Goal: Information Seeking & Learning: Compare options

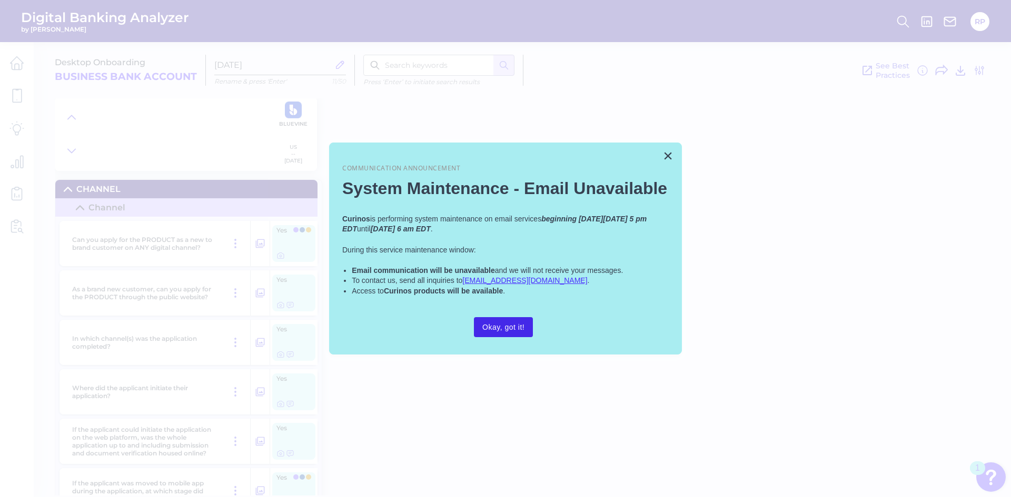
click at [326, 129] on button "Okay, got it!" at bounding box center [503, 327] width 59 height 20
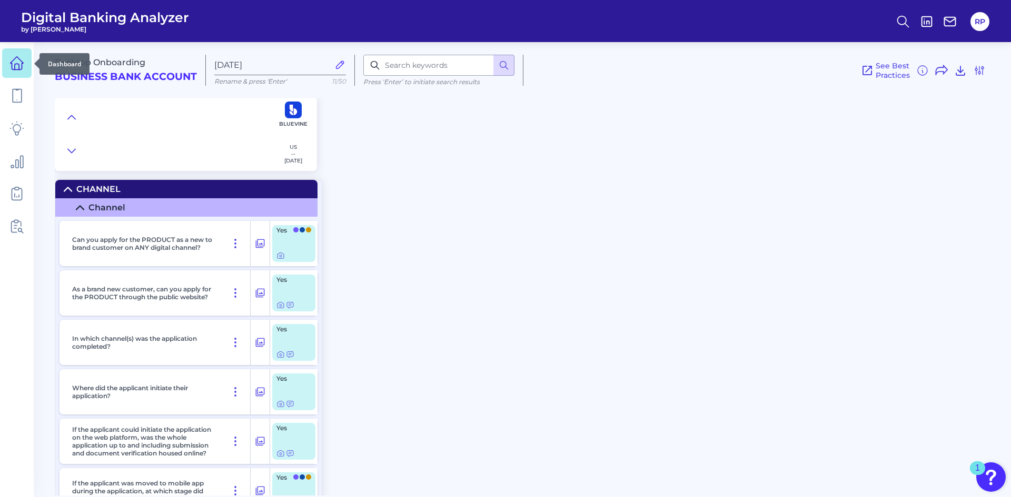
click at [17, 61] on icon at bounding box center [16, 63] width 15 height 15
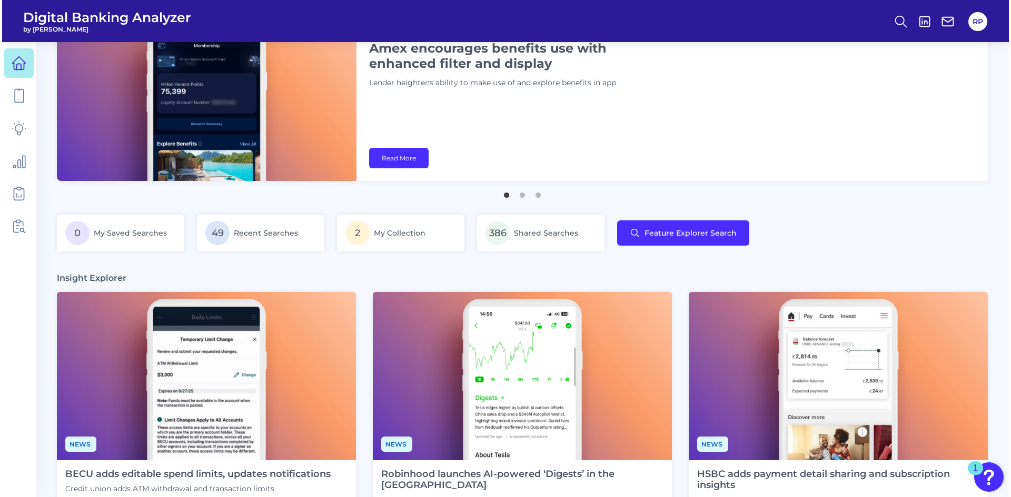
scroll to position [105, 0]
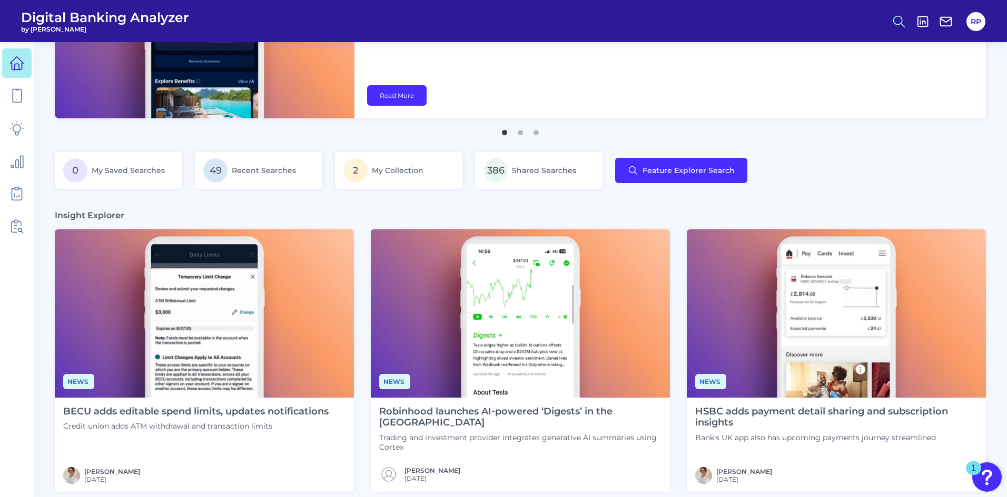
click at [326, 24] on icon at bounding box center [898, 21] width 15 height 15
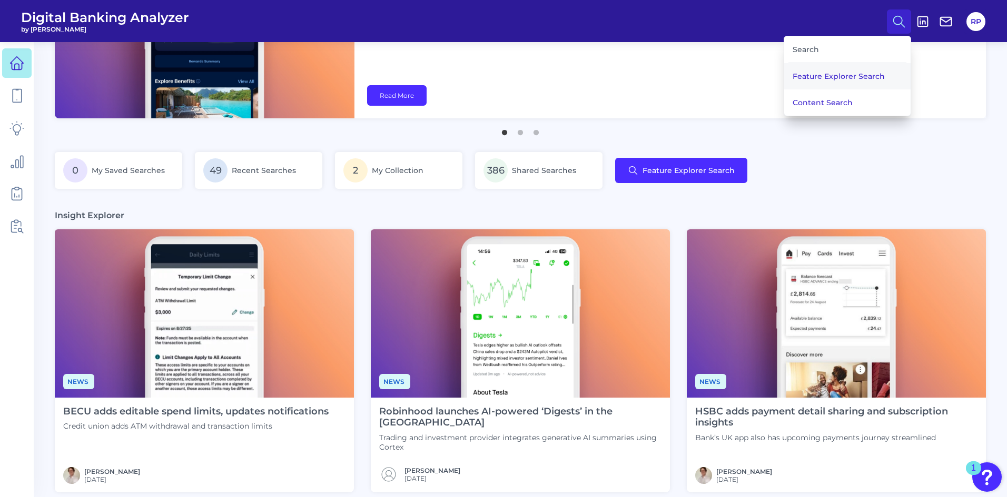
click at [326, 71] on button "Feature Explorer Search" at bounding box center [847, 76] width 126 height 26
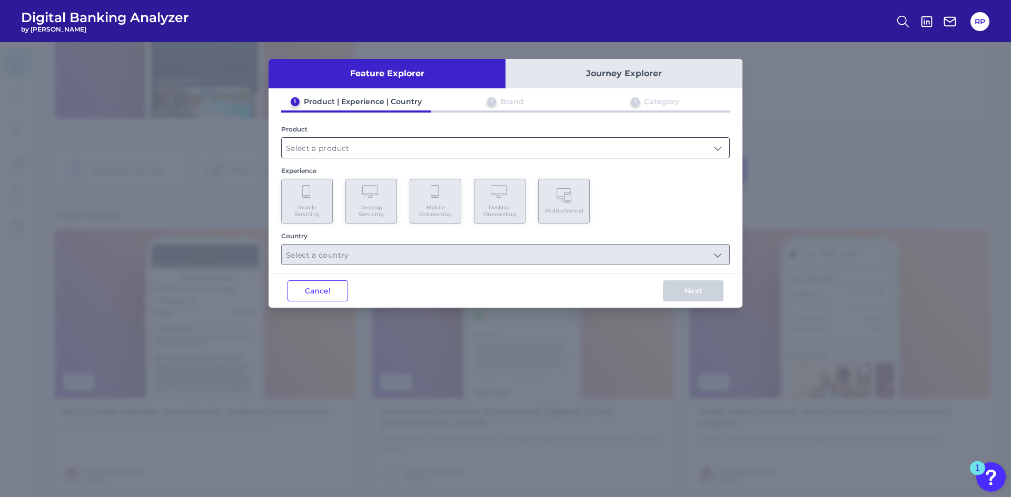
click at [326, 129] on input "text" at bounding box center [505, 148] width 447 height 20
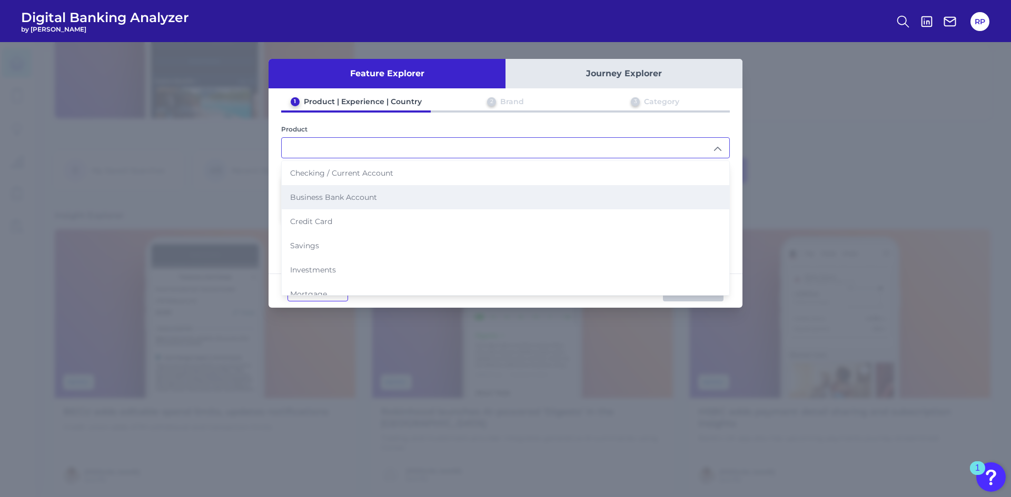
click at [326, 129] on li "Business Bank Account" at bounding box center [505, 197] width 447 height 24
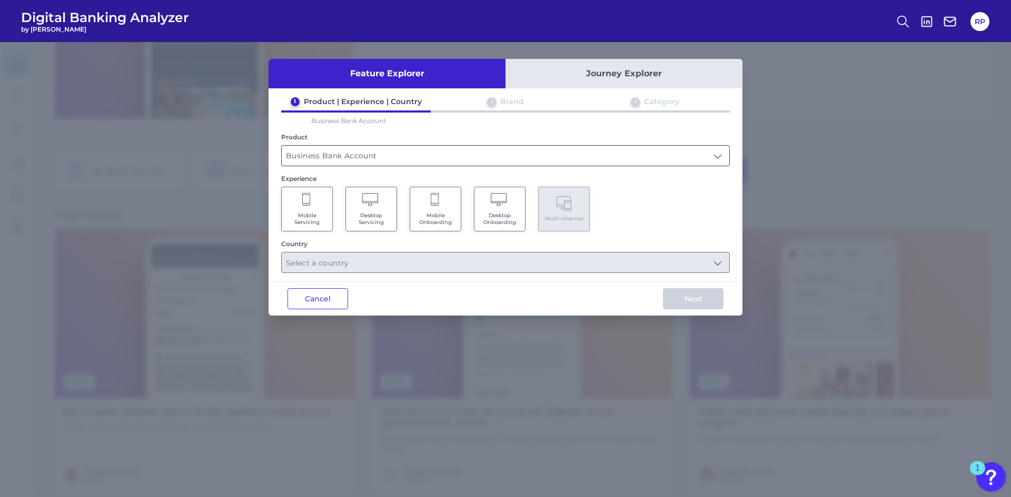
click at [326, 129] on input "Business Bank Account" at bounding box center [505, 156] width 447 height 20
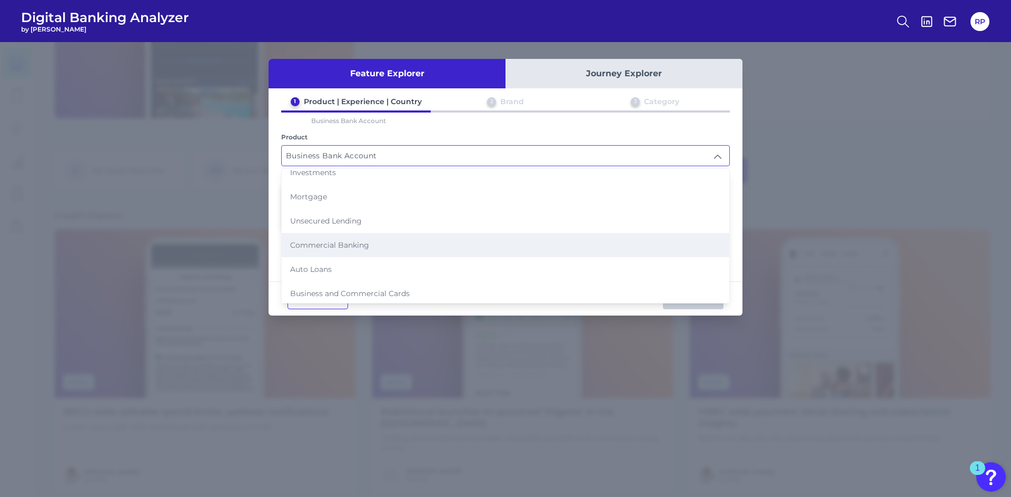
click at [326, 129] on span "Commercial Banking" at bounding box center [329, 245] width 79 height 9
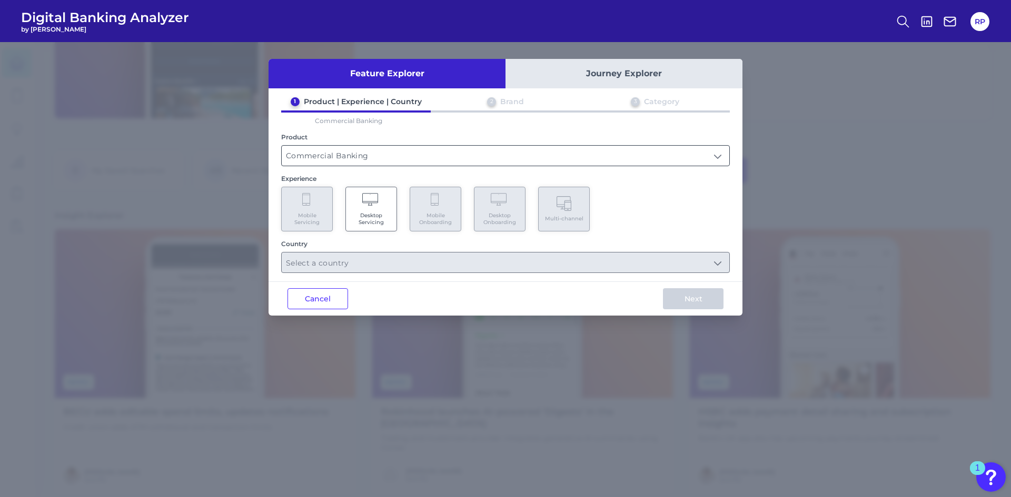
click at [326, 129] on input "Commercial Banking" at bounding box center [505, 156] width 447 height 20
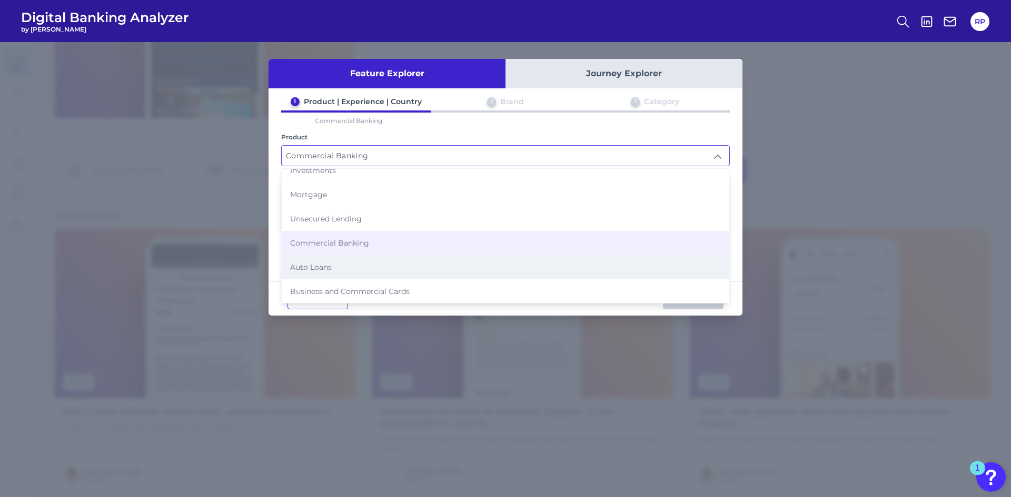
scroll to position [108, 0]
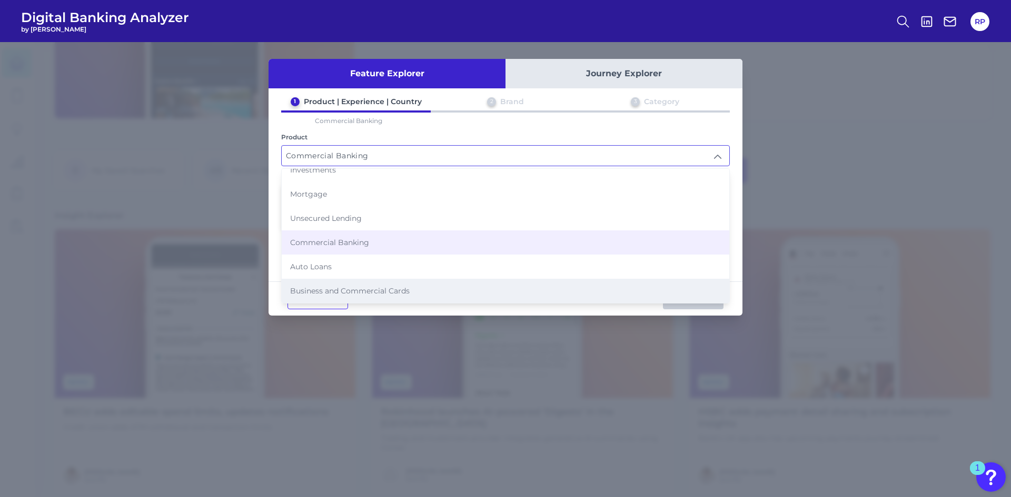
click at [326, 129] on span "Business and Commercial Cards" at bounding box center [349, 290] width 119 height 9
type input "Business and Commercial Cards"
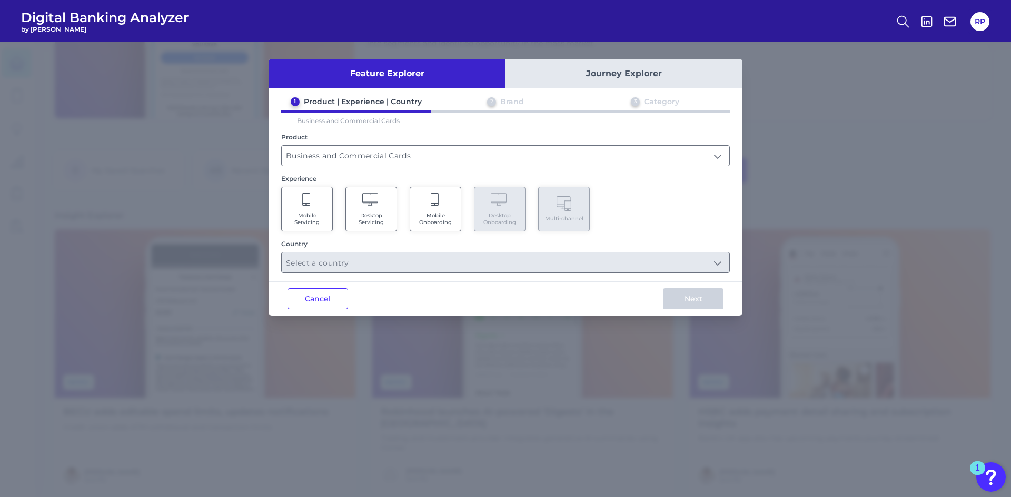
click at [326, 129] on Servicing "Desktop Servicing" at bounding box center [371, 209] width 52 height 45
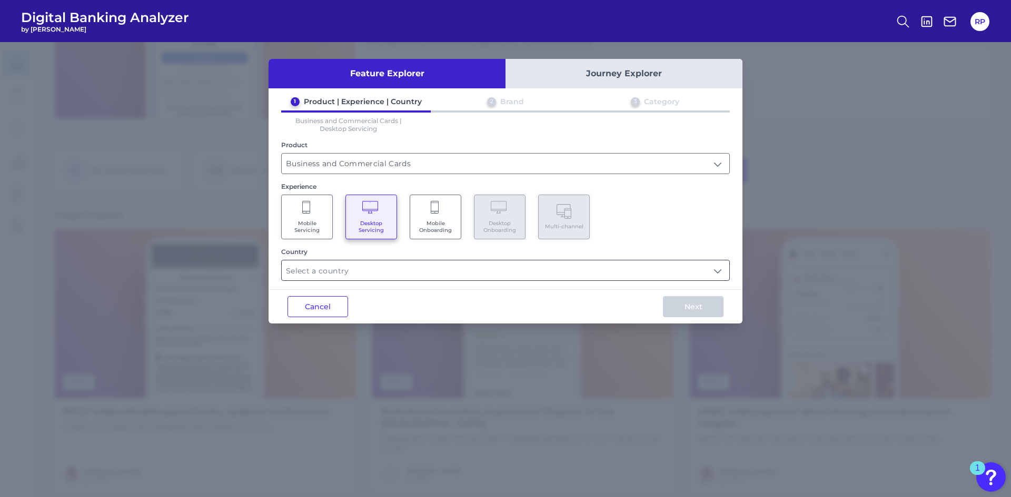
click at [326, 129] on input "text" at bounding box center [505, 271] width 447 height 20
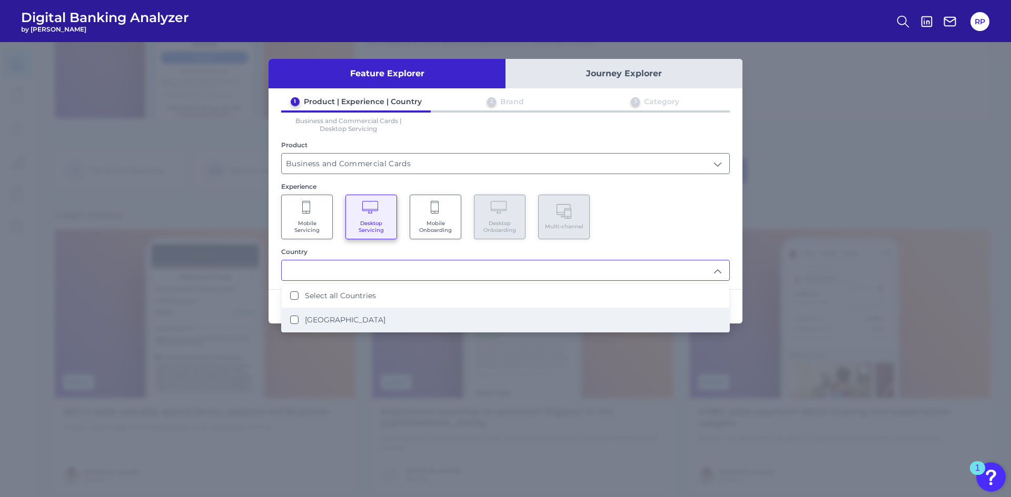
click at [326, 129] on label "[GEOGRAPHIC_DATA]" at bounding box center [345, 319] width 81 height 9
type input "Select all Countries"
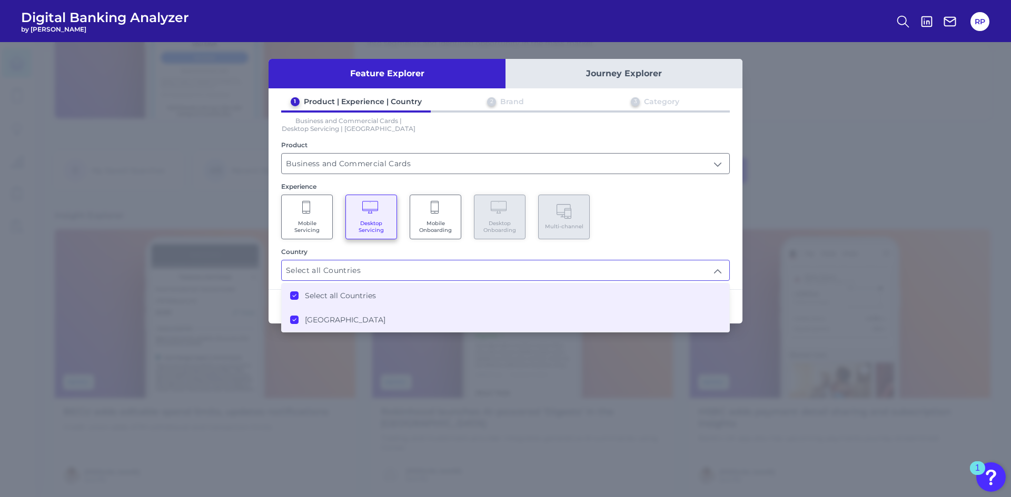
scroll to position [106, 0]
click at [326, 129] on div "Mobile Servicing Desktop Servicing Mobile Onboarding Desktop Onboarding Multi-c…" at bounding box center [505, 217] width 449 height 45
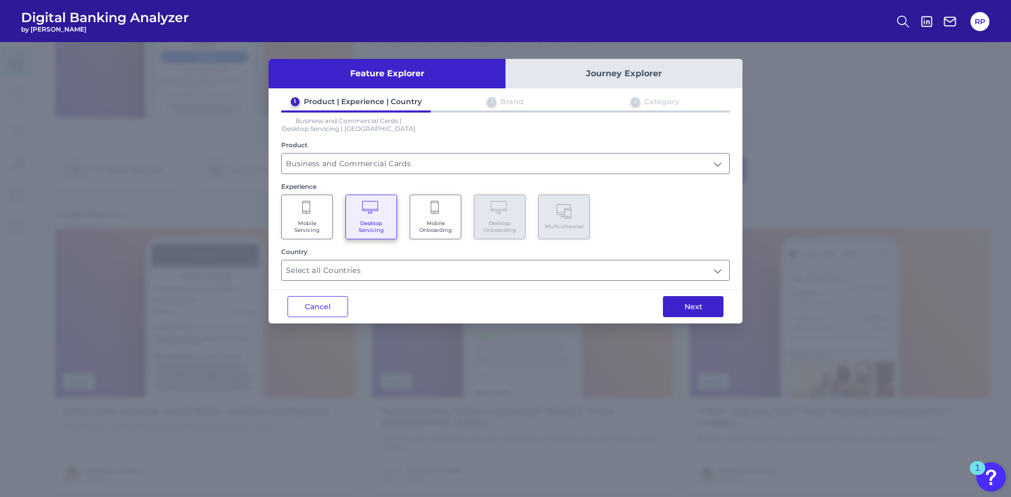
click at [326, 129] on button "Next" at bounding box center [693, 306] width 61 height 21
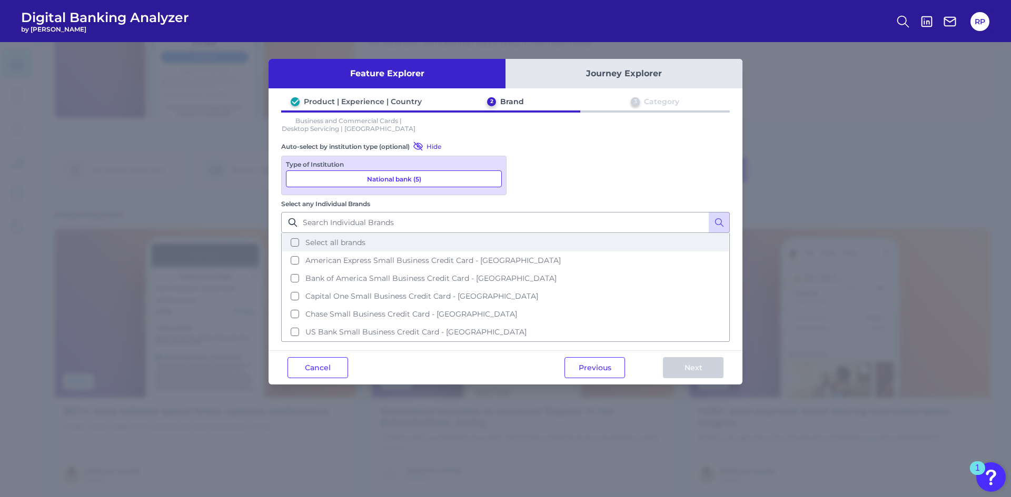
click at [326, 129] on span "Select all brands" at bounding box center [335, 242] width 60 height 9
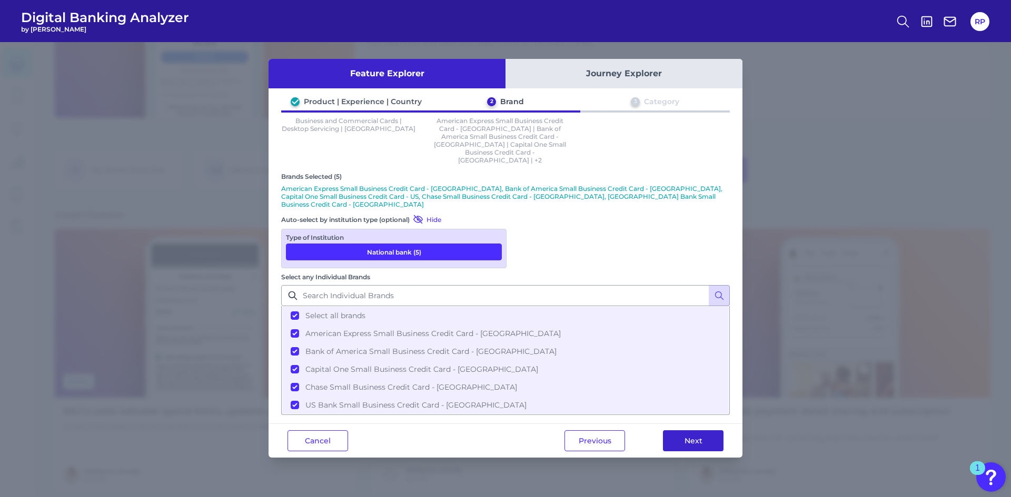
click at [326, 129] on button "Next" at bounding box center [693, 441] width 61 height 21
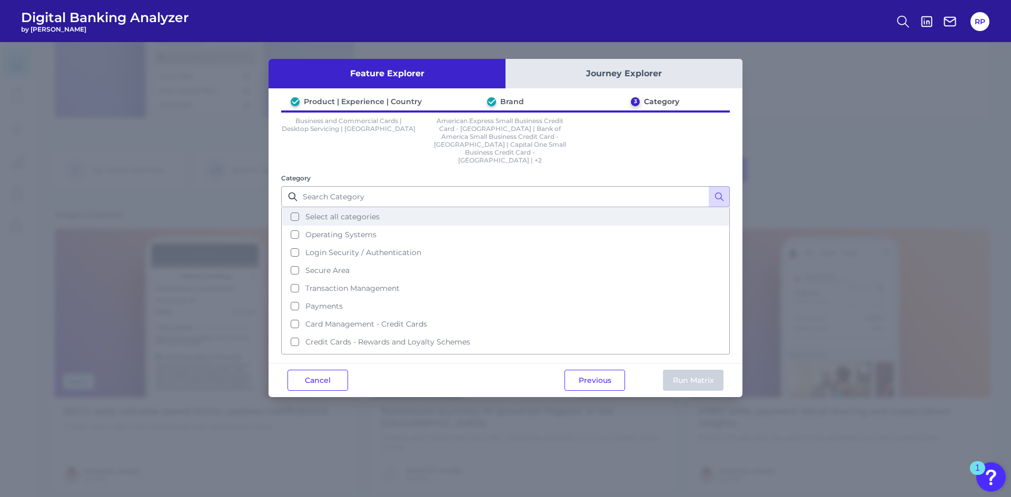
click at [326, 129] on button "Select all categories" at bounding box center [505, 217] width 446 height 18
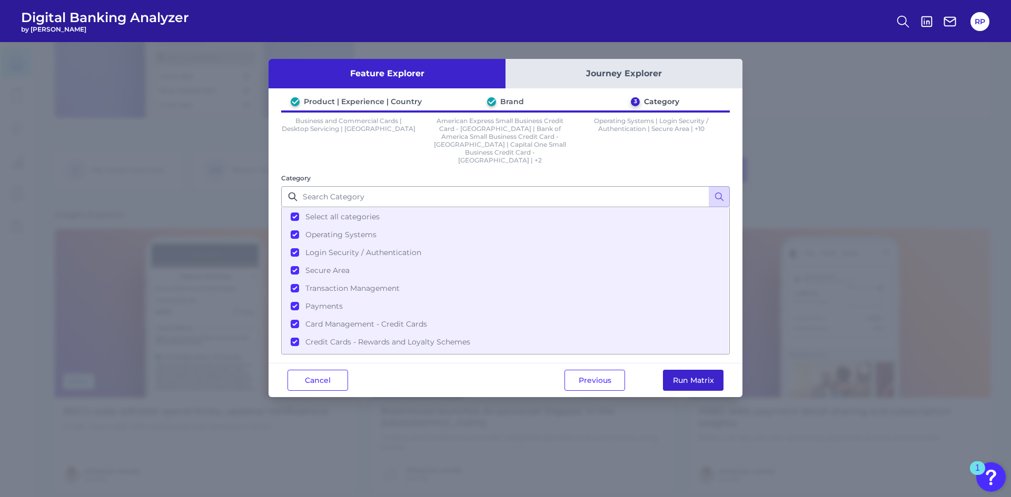
click at [326, 129] on button "Run Matrix" at bounding box center [693, 380] width 61 height 21
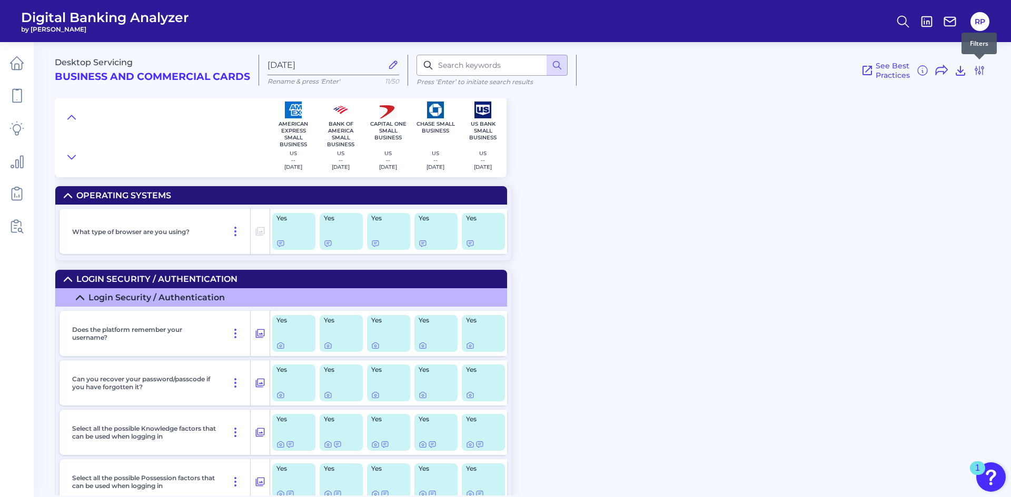
click at [326, 74] on icon at bounding box center [979, 70] width 13 height 13
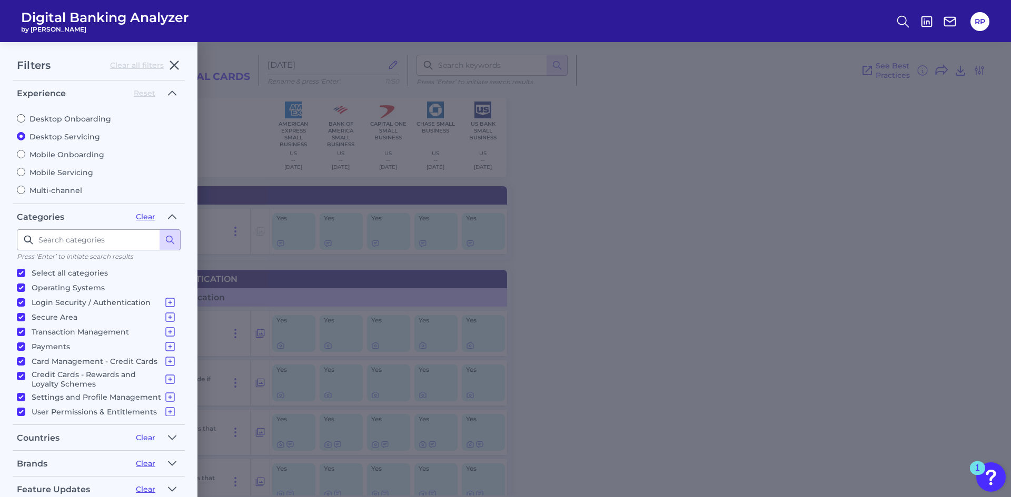
click at [61, 129] on div "Desktop Onboarding Desktop Servicing Mobile Onboarding Mobile Servicing Multi-c…" at bounding box center [99, 150] width 164 height 89
click at [24, 129] on input "Mobile Onboarding" at bounding box center [21, 154] width 8 height 8
radio input "true"
radio input "false"
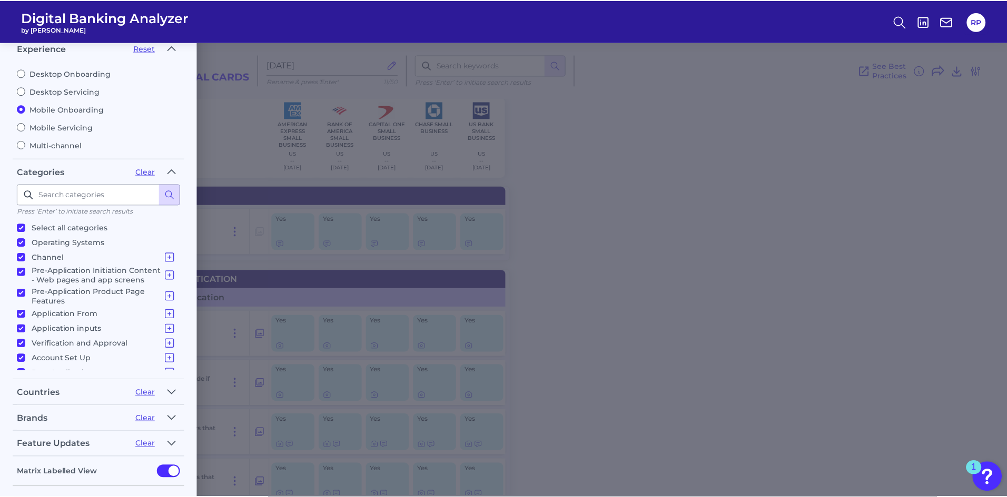
scroll to position [90, 0]
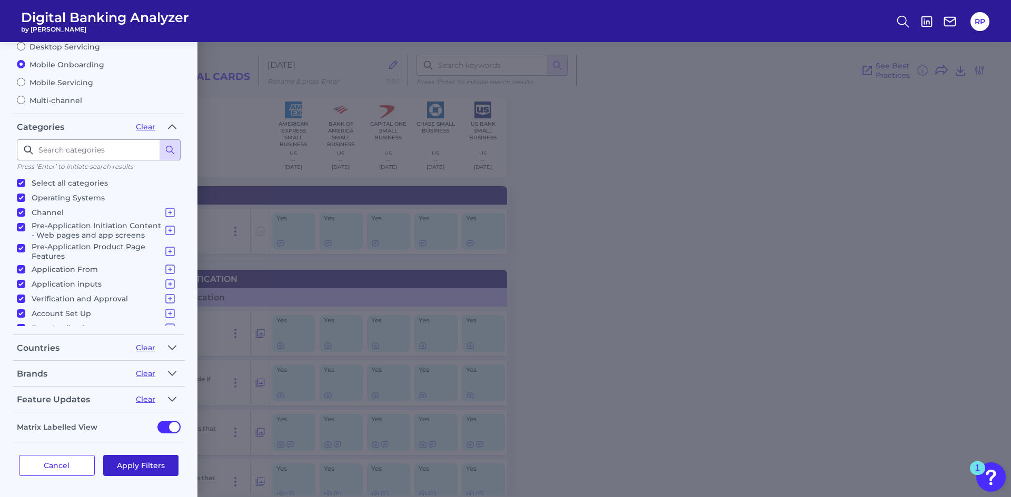
click at [155, 129] on button "Apply Filters" at bounding box center [141, 465] width 76 height 21
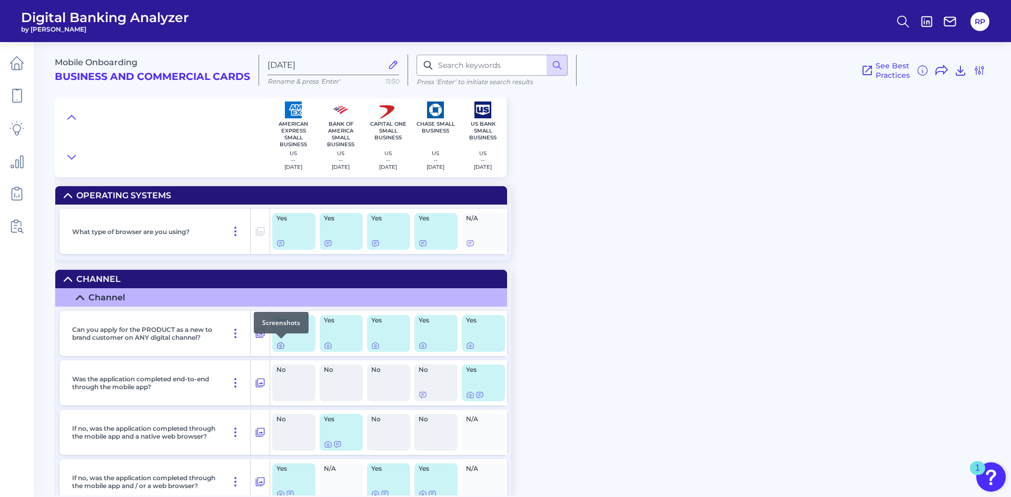
click at [281, 129] on icon at bounding box center [281, 346] width 2 height 2
click at [326, 129] on icon at bounding box center [328, 346] width 8 height 8
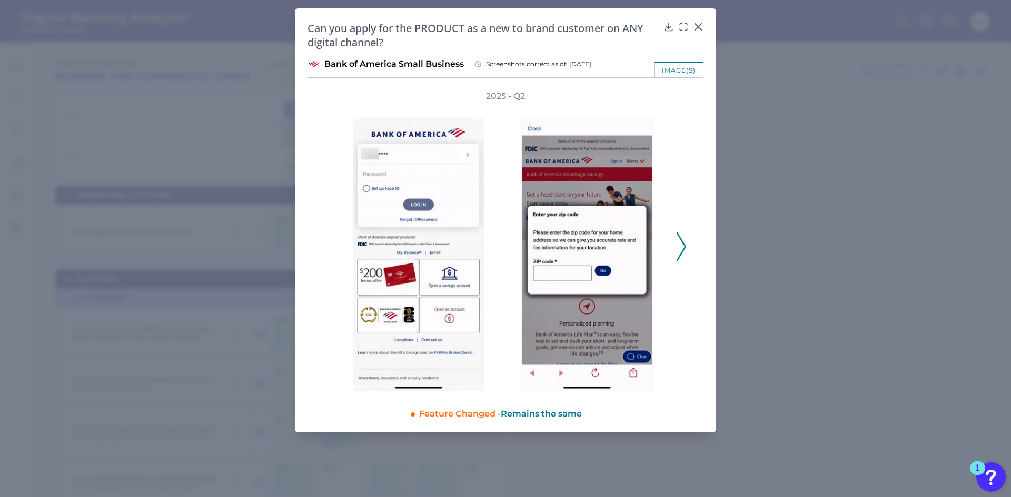
click at [326, 129] on icon at bounding box center [680, 247] width 9 height 28
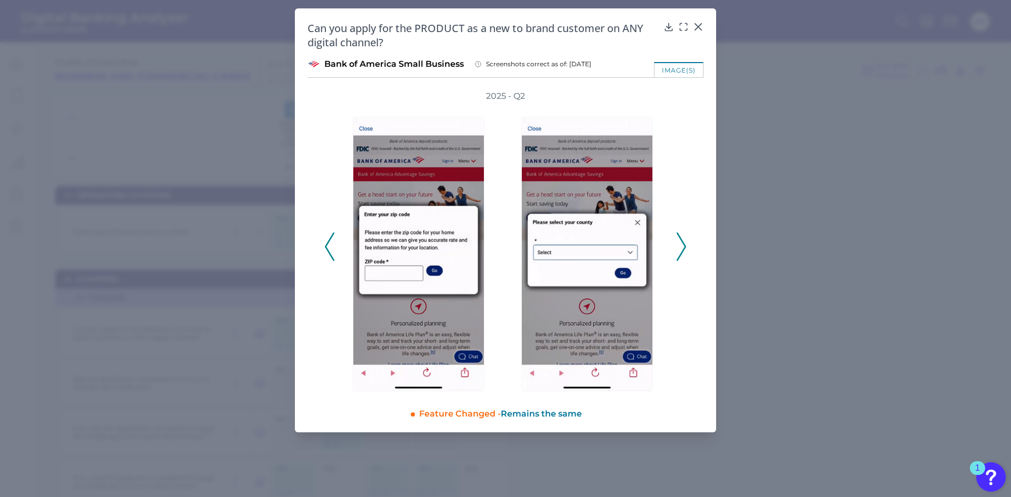
click at [326, 129] on icon at bounding box center [680, 247] width 9 height 28
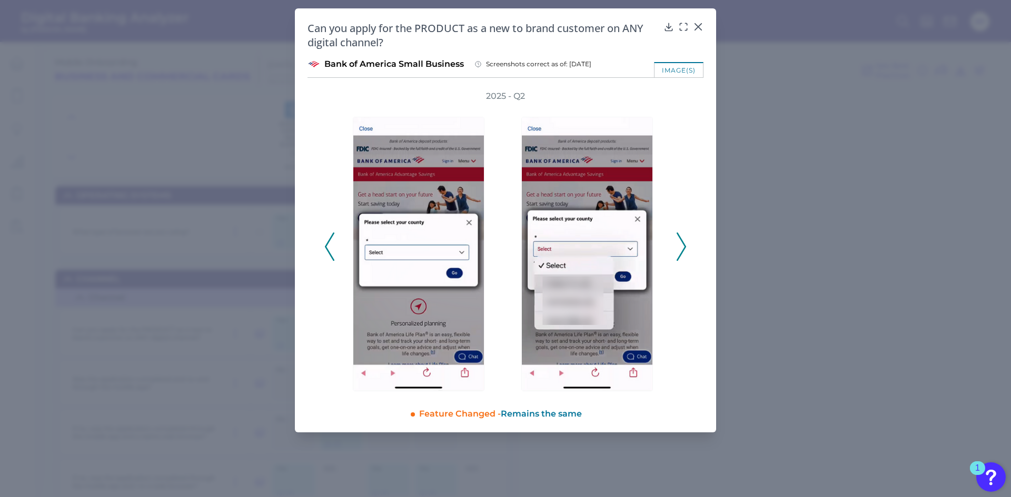
click at [326, 129] on icon at bounding box center [680, 247] width 9 height 28
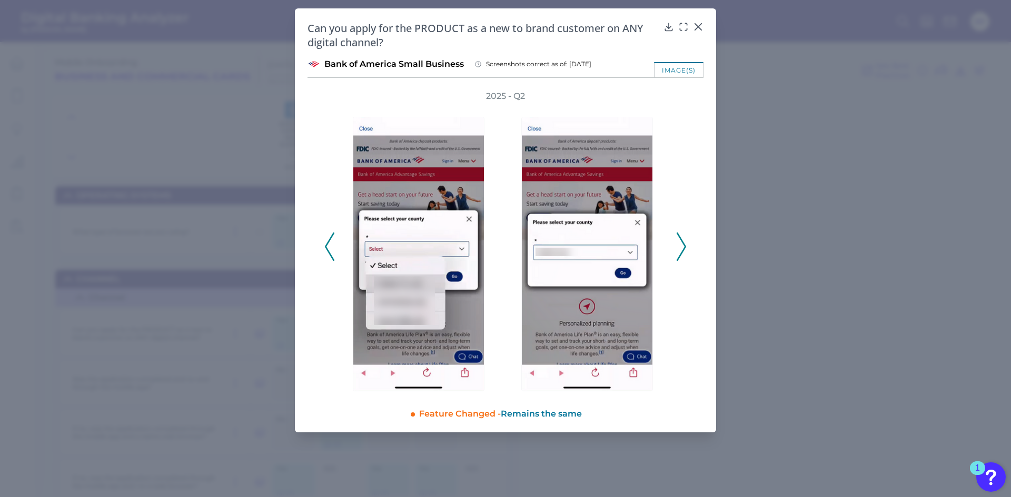
click at [326, 129] on icon at bounding box center [680, 247] width 9 height 28
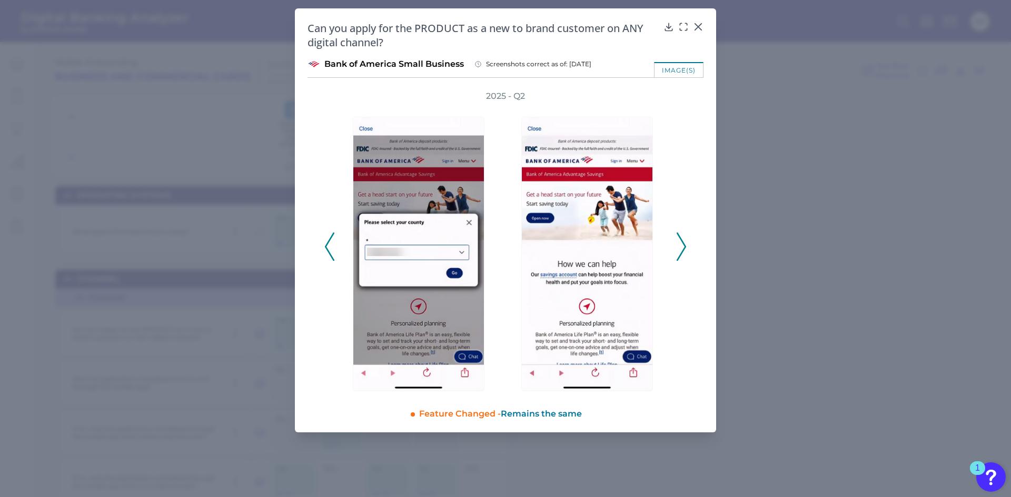
click at [326, 129] on icon at bounding box center [680, 247] width 9 height 28
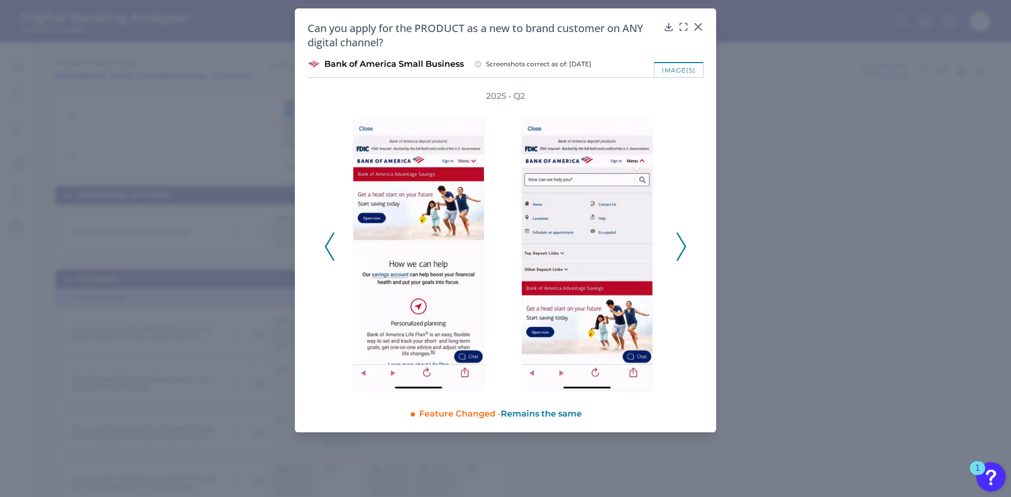
click at [326, 129] on icon at bounding box center [680, 247] width 9 height 28
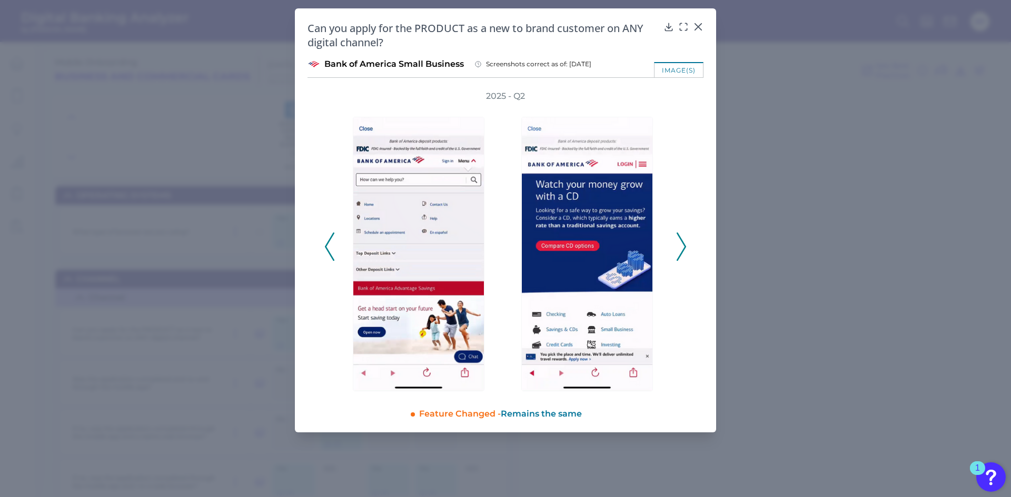
click at [326, 129] on icon at bounding box center [680, 247] width 9 height 28
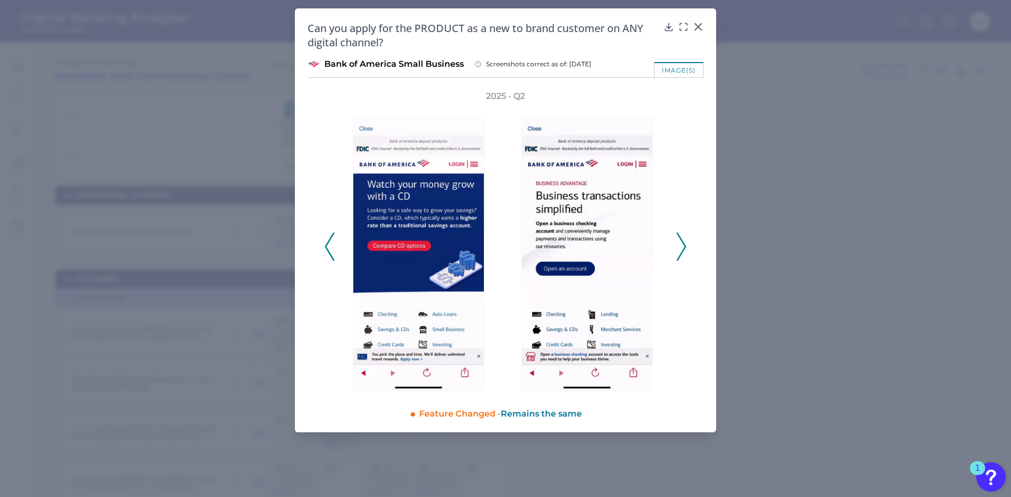
click at [326, 129] on icon at bounding box center [680, 247] width 9 height 28
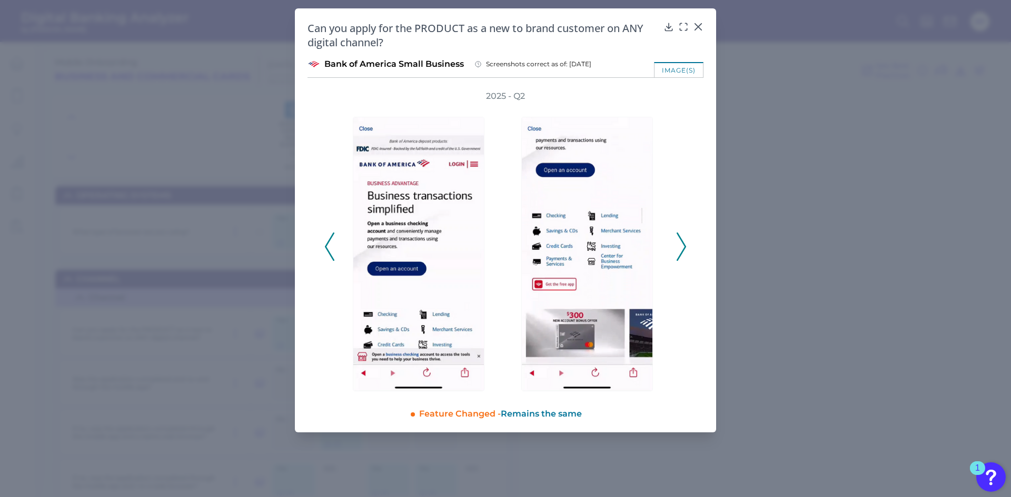
click at [326, 129] on icon at bounding box center [680, 247] width 9 height 28
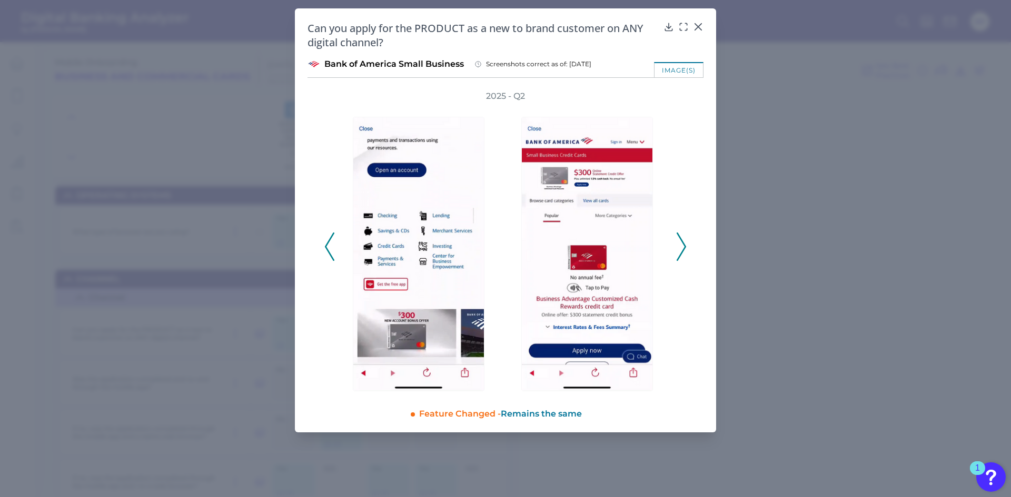
click at [326, 129] on icon at bounding box center [680, 247] width 9 height 28
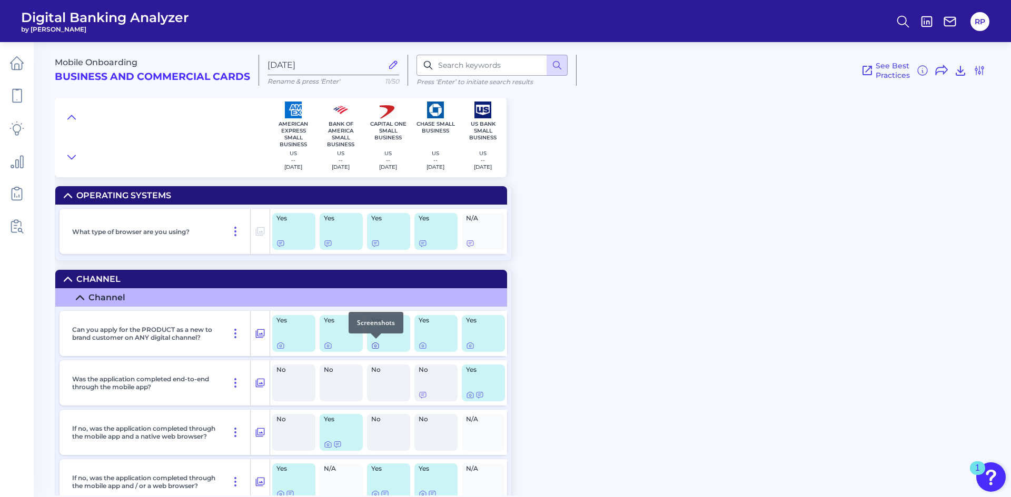
click at [326, 129] on icon at bounding box center [375, 346] width 8 height 8
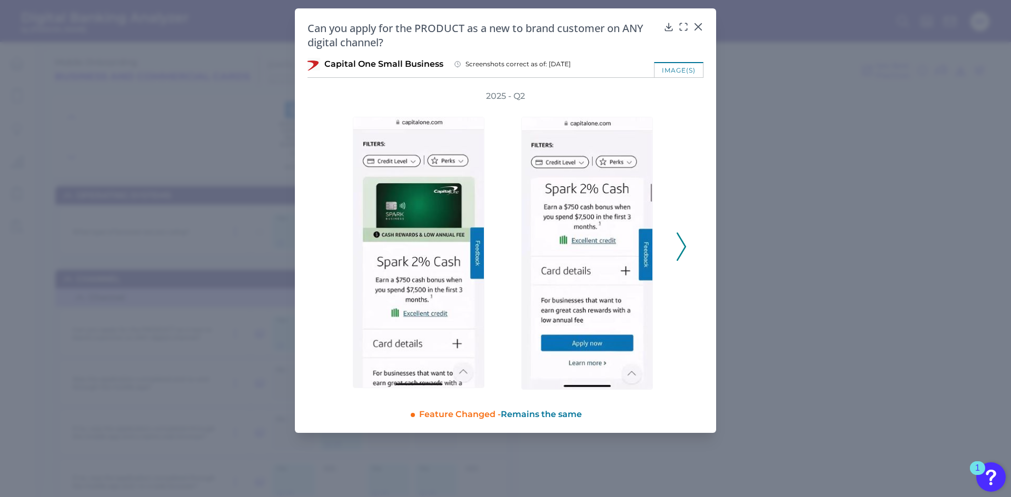
click at [326, 129] on div "2025 - Q2" at bounding box center [505, 242] width 396 height 302
click at [326, 129] on icon at bounding box center [680, 247] width 9 height 28
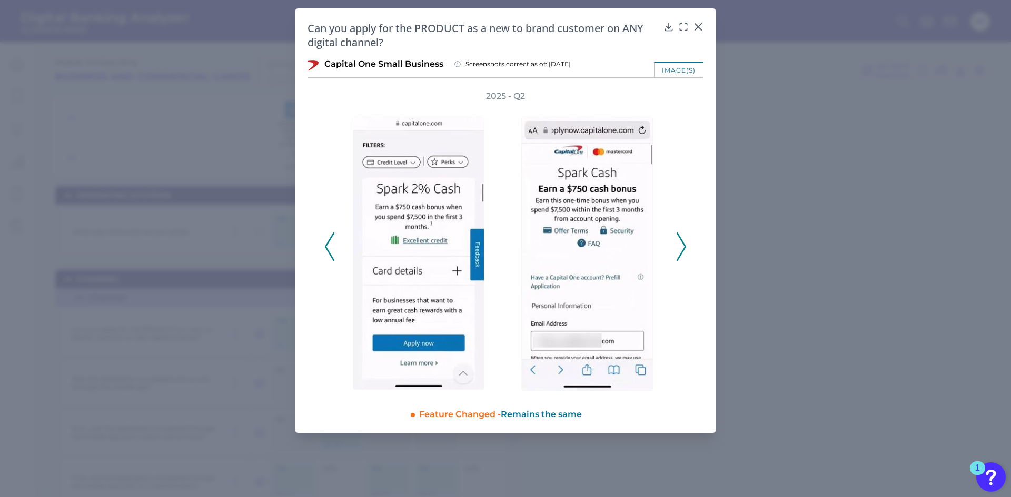
click at [326, 129] on icon at bounding box center [680, 247] width 9 height 28
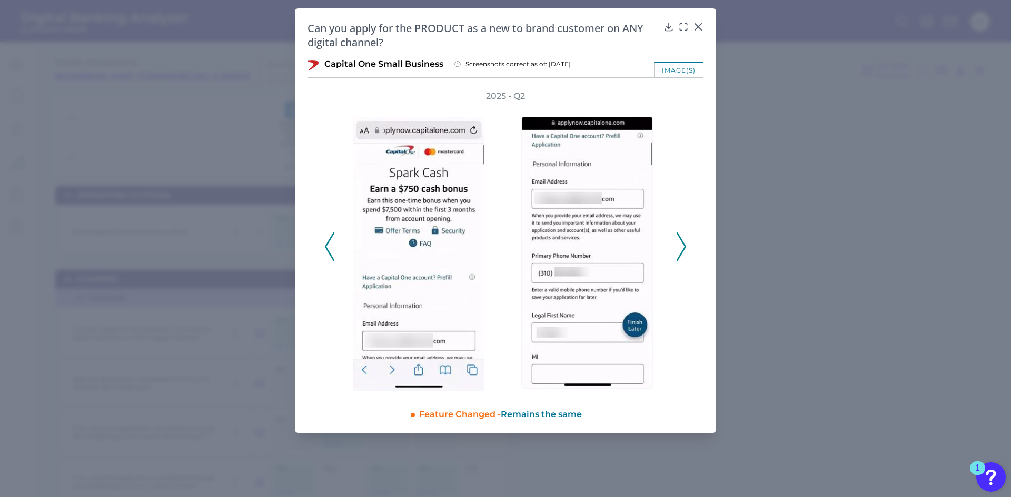
click at [326, 129] on icon at bounding box center [680, 247] width 9 height 28
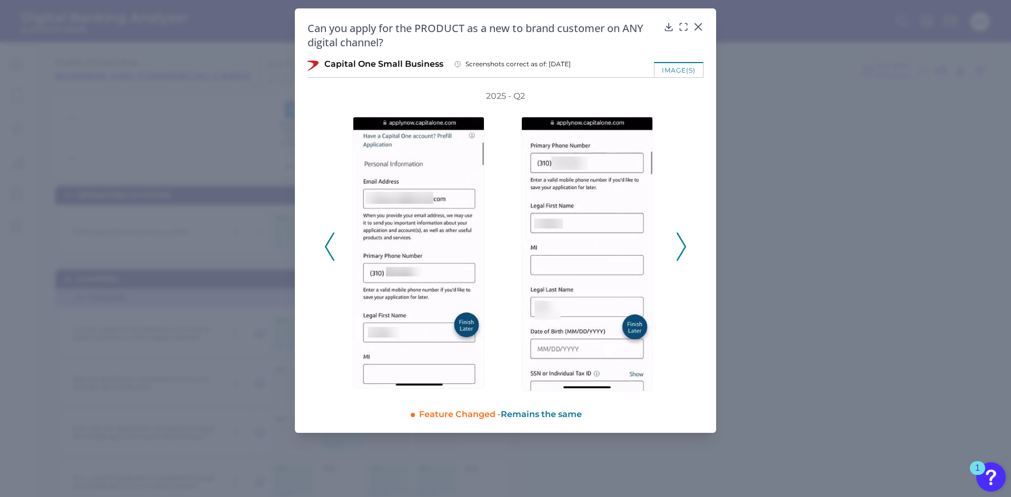
click at [326, 129] on icon at bounding box center [680, 247] width 9 height 28
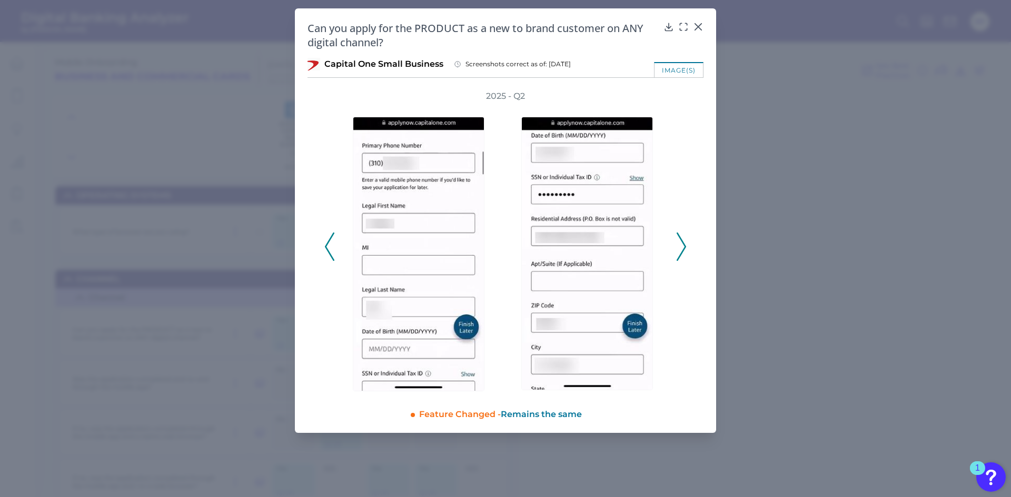
click at [326, 129] on icon at bounding box center [329, 247] width 9 height 28
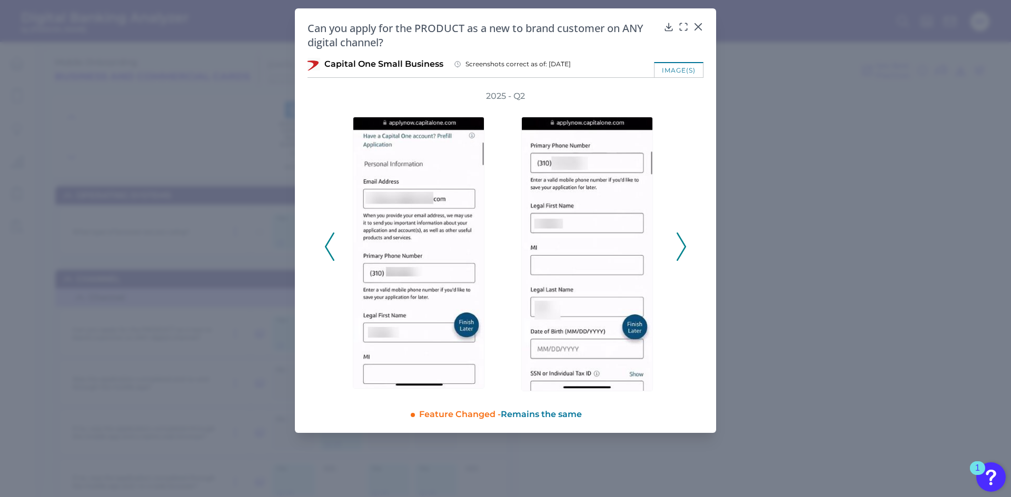
click at [326, 129] on icon at bounding box center [329, 247] width 9 height 28
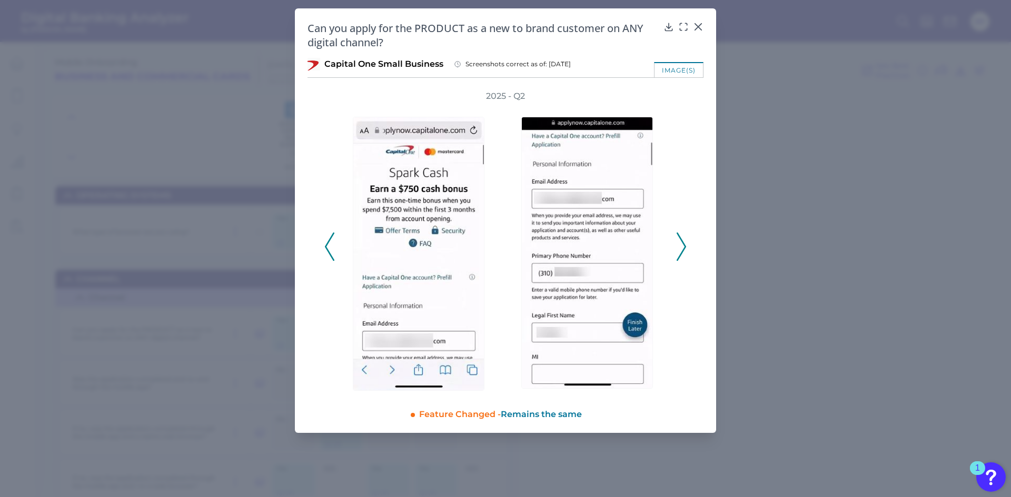
click at [326, 129] on icon at bounding box center [329, 247] width 9 height 28
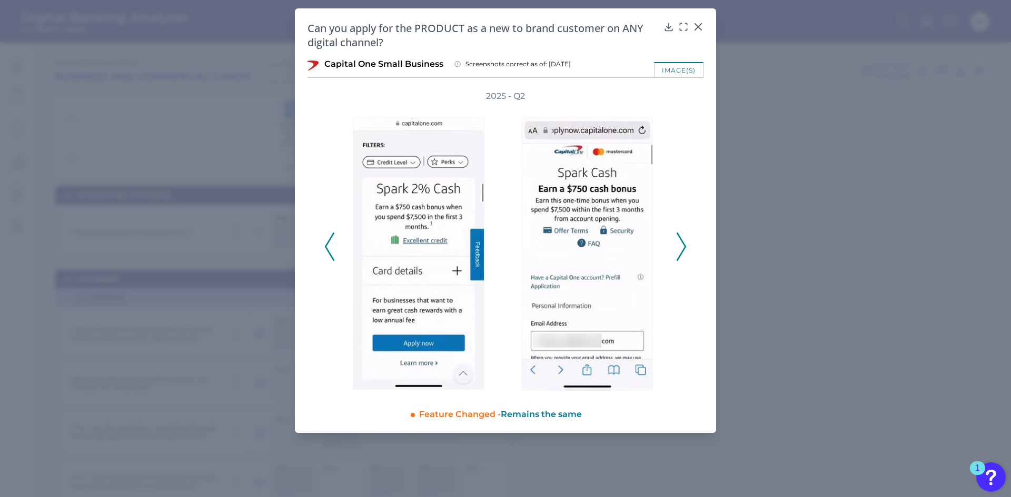
click at [326, 129] on icon at bounding box center [329, 247] width 9 height 28
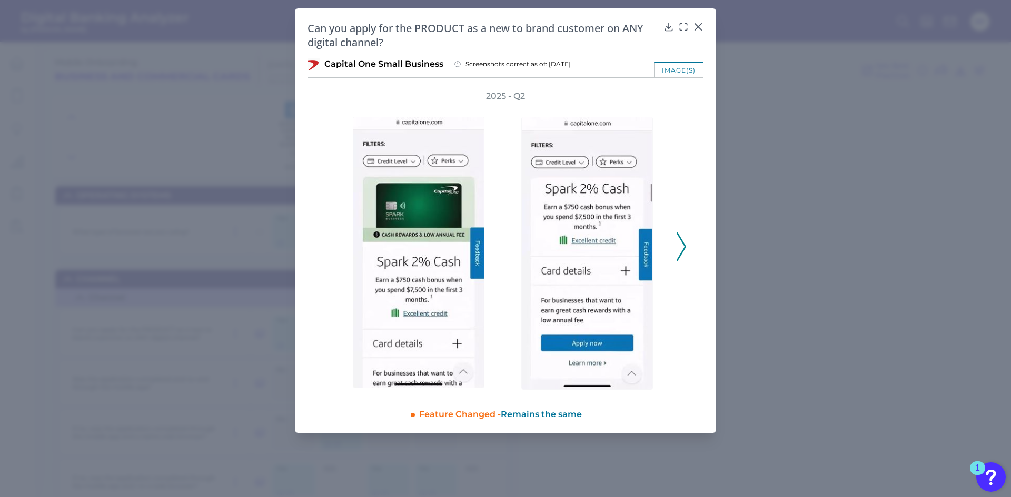
click at [326, 129] on icon at bounding box center [680, 247] width 9 height 28
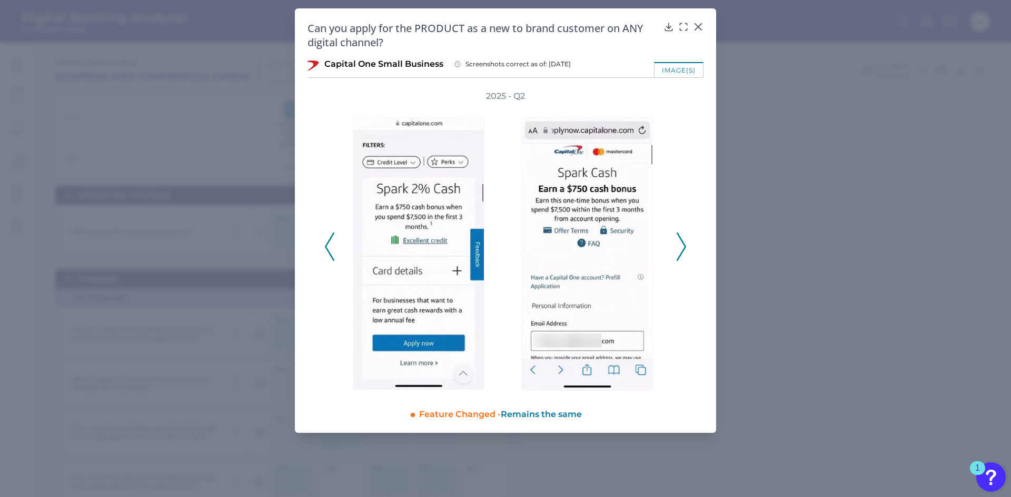
click at [326, 129] on icon at bounding box center [680, 247] width 9 height 28
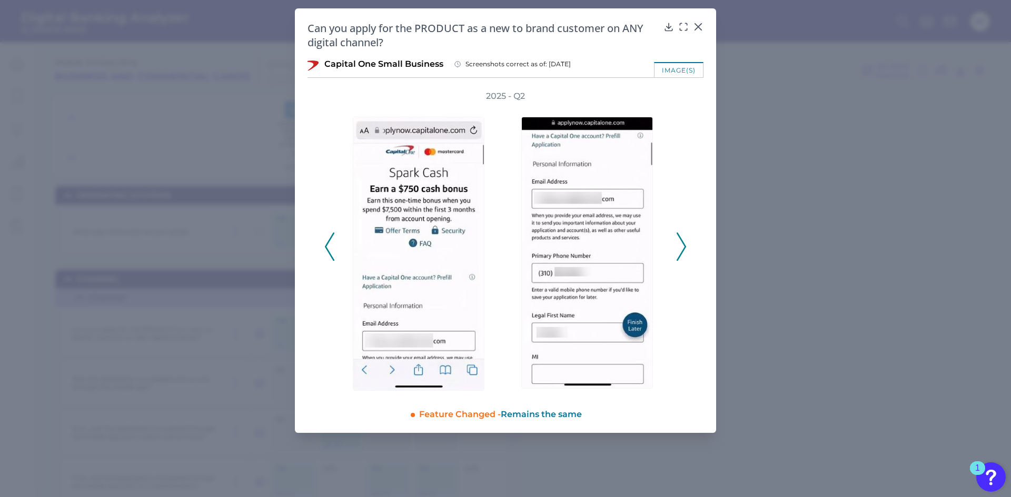
drag, startPoint x: 772, startPoint y: 192, endPoint x: 768, endPoint y: 197, distance: 7.1
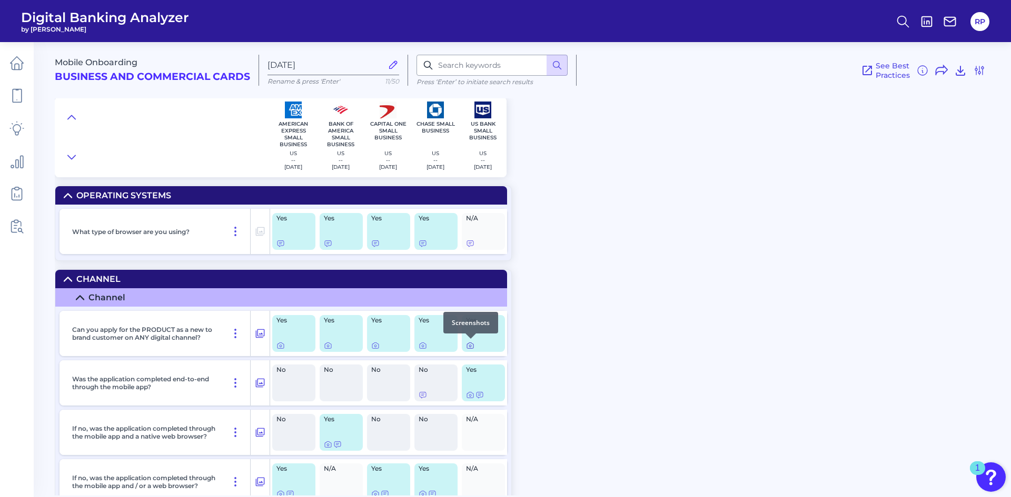
click at [326, 129] on icon at bounding box center [470, 346] width 8 height 8
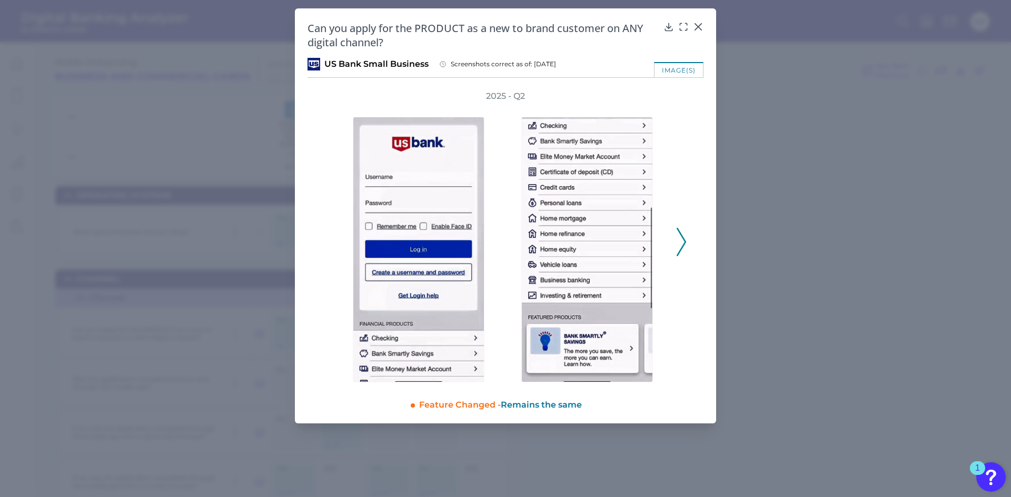
click at [326, 129] on icon at bounding box center [680, 242] width 9 height 28
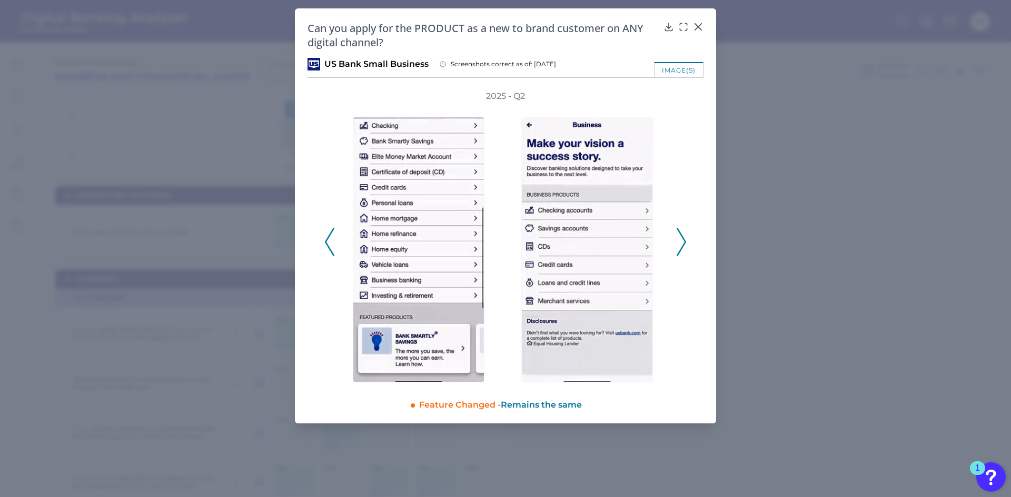
click at [326, 129] on icon at bounding box center [680, 242] width 9 height 28
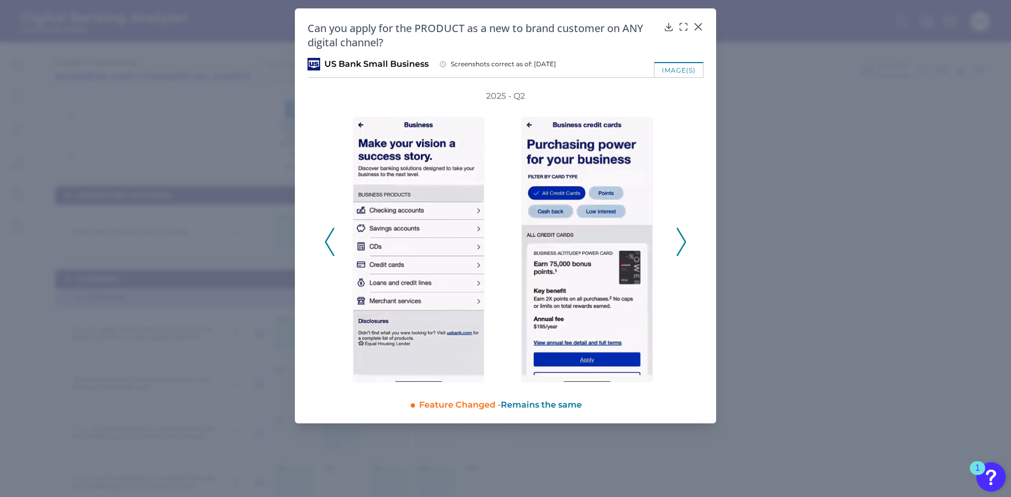
click at [326, 129] on polyline at bounding box center [681, 242] width 8 height 27
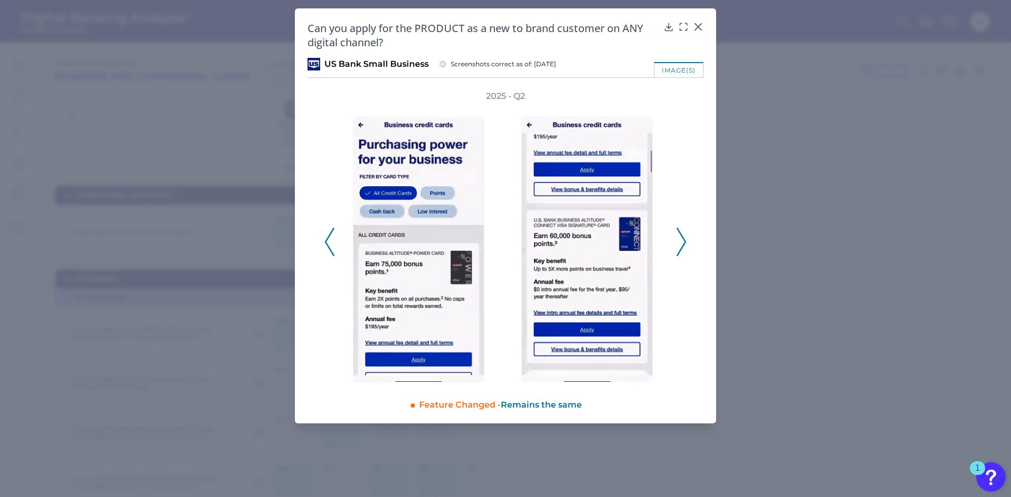
click at [326, 129] on polyline at bounding box center [681, 242] width 8 height 27
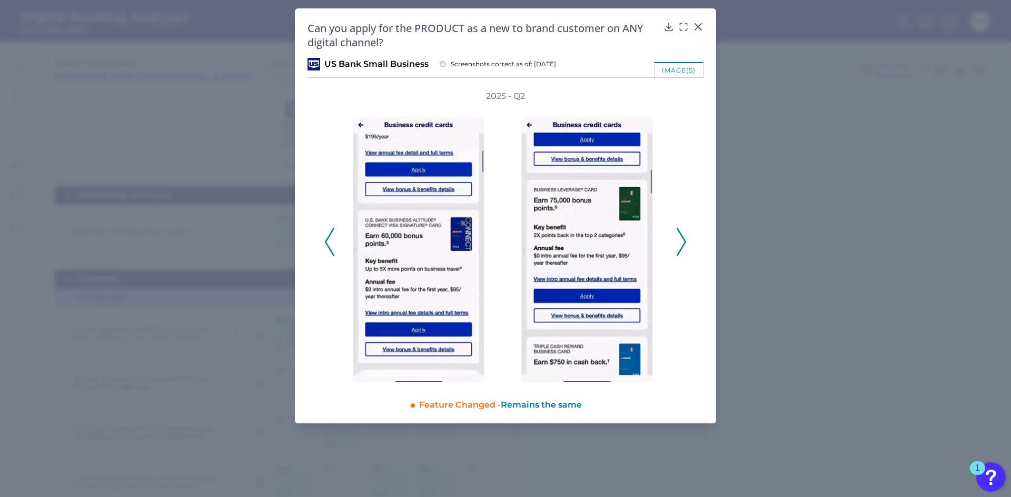
click at [326, 129] on polyline at bounding box center [681, 242] width 8 height 27
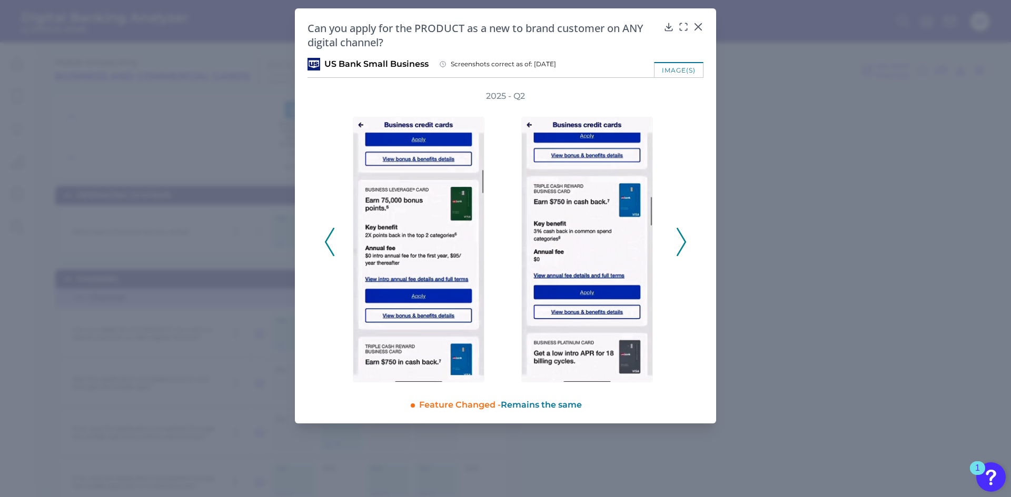
click at [326, 129] on polyline at bounding box center [681, 242] width 8 height 27
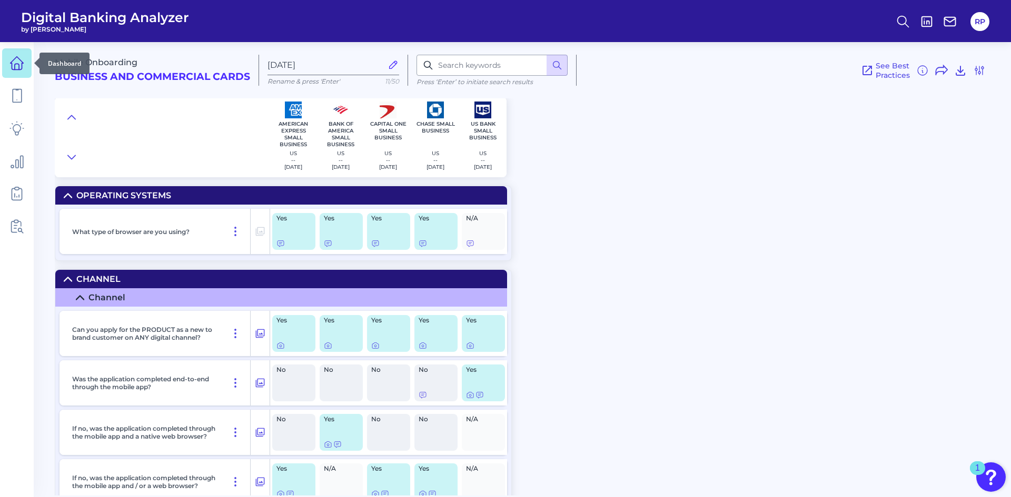
click at [17, 63] on icon at bounding box center [16, 63] width 15 height 15
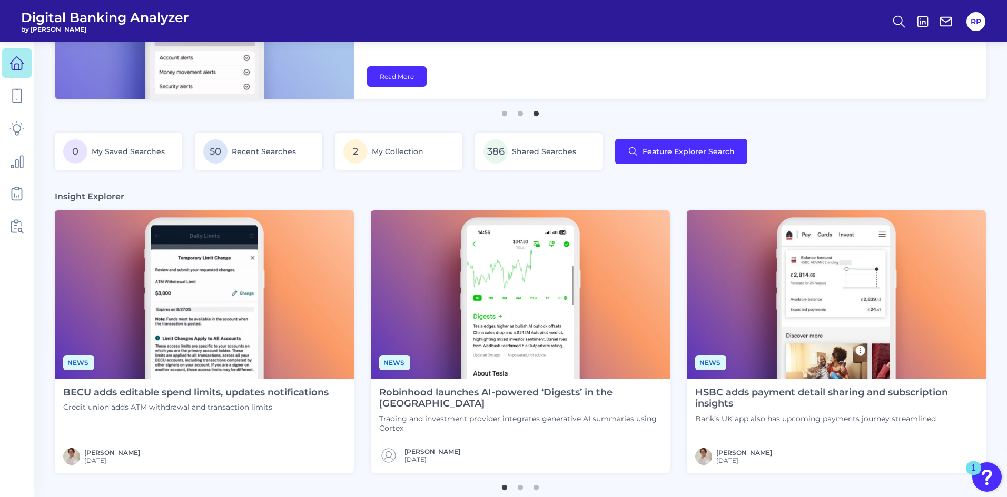
scroll to position [158, 0]
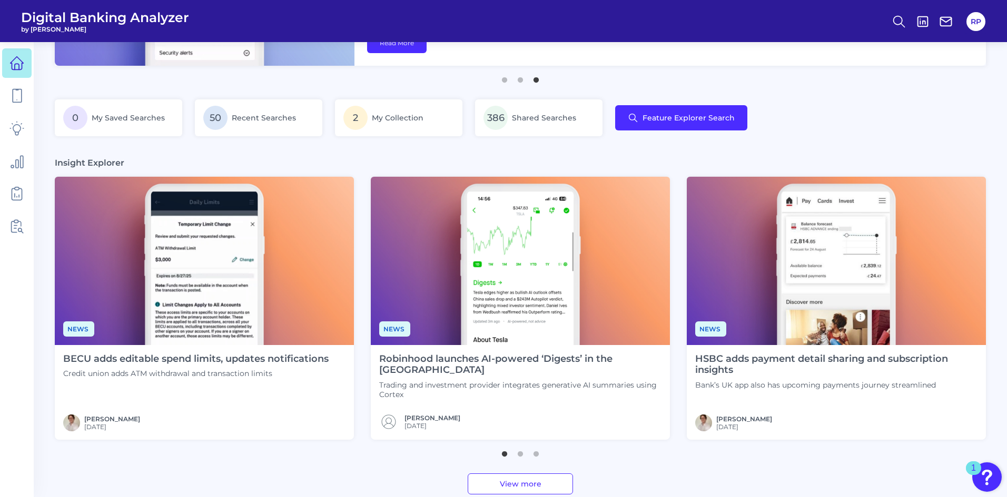
click at [326, 129] on img at bounding box center [520, 261] width 299 height 168
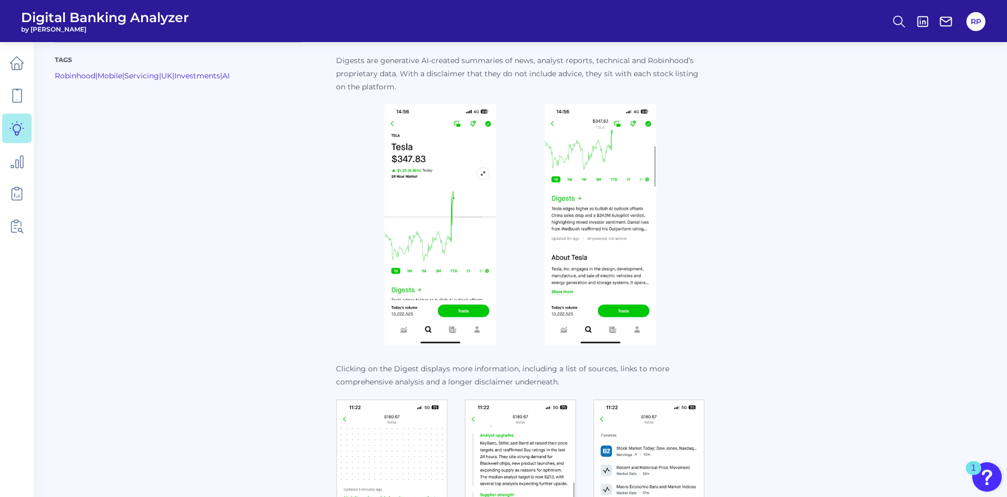
scroll to position [579, 0]
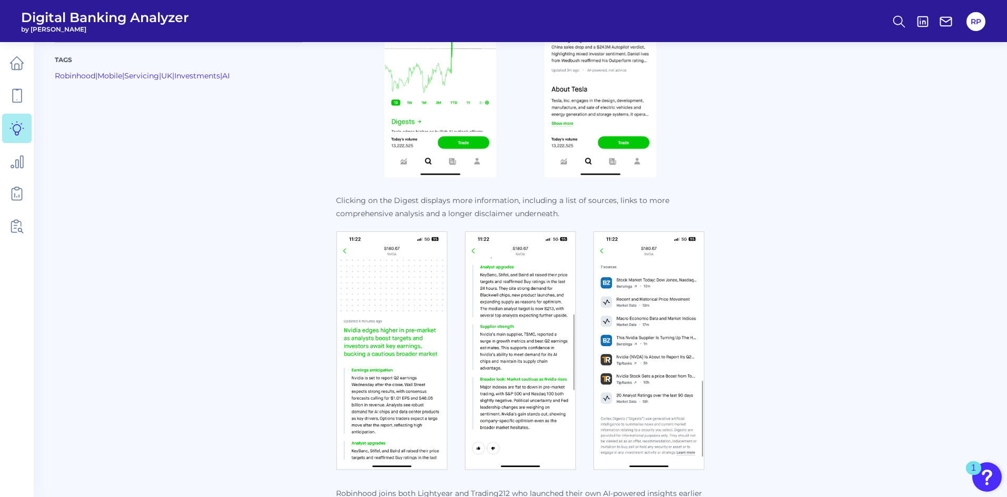
click at [326, 129] on img at bounding box center [392, 351] width 112 height 240
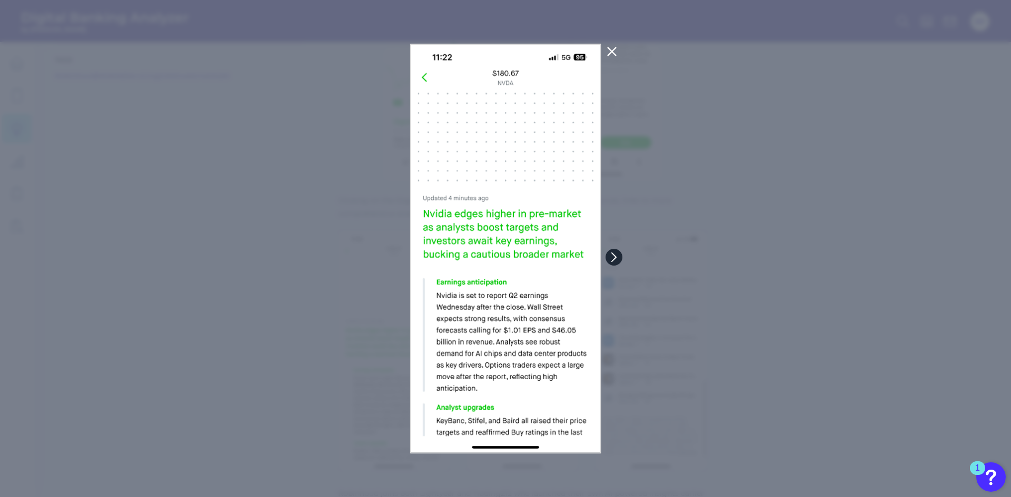
click at [326, 129] on icon at bounding box center [613, 257] width 9 height 9
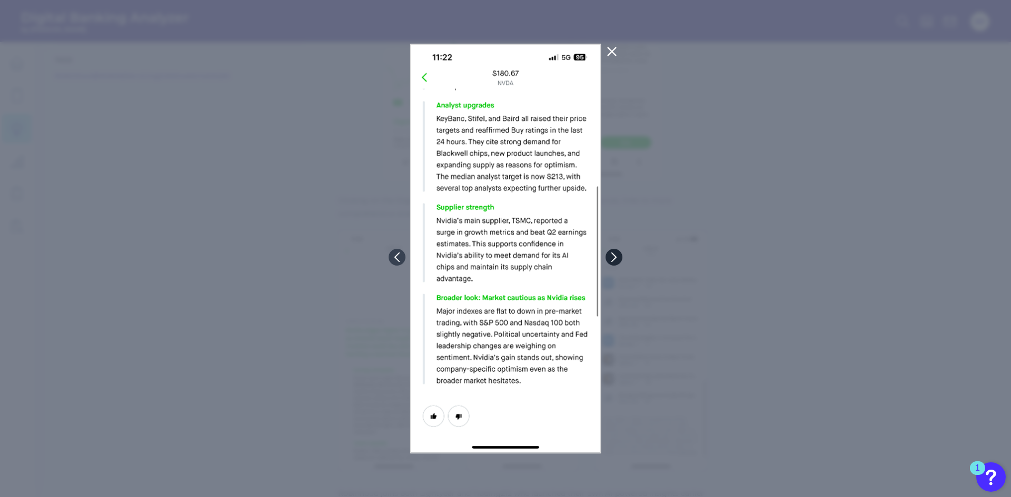
click at [326, 129] on icon at bounding box center [613, 257] width 9 height 9
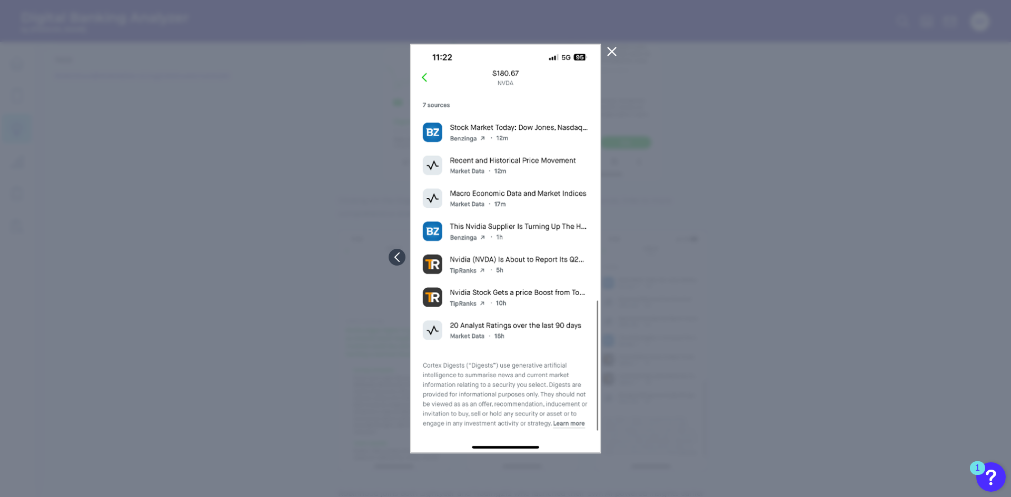
click at [326, 48] on icon at bounding box center [611, 52] width 8 height 8
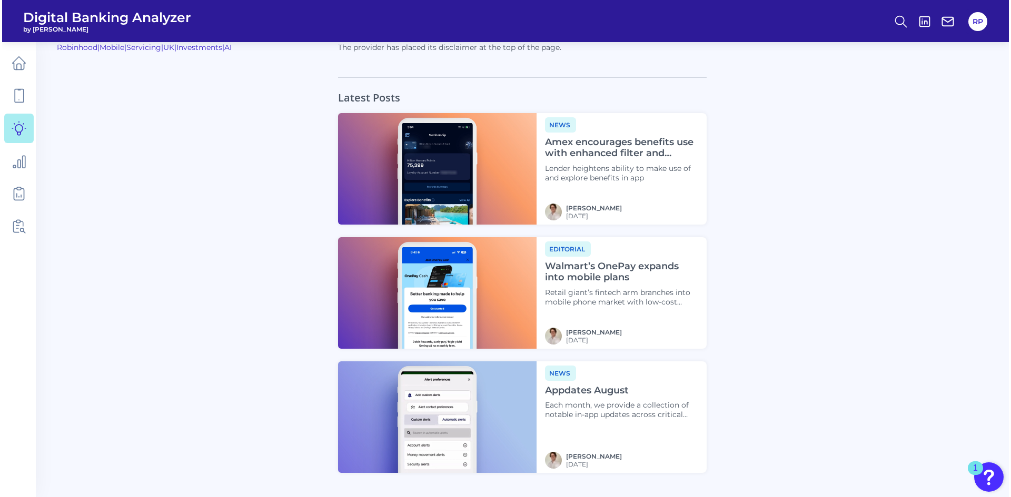
scroll to position [1979, 0]
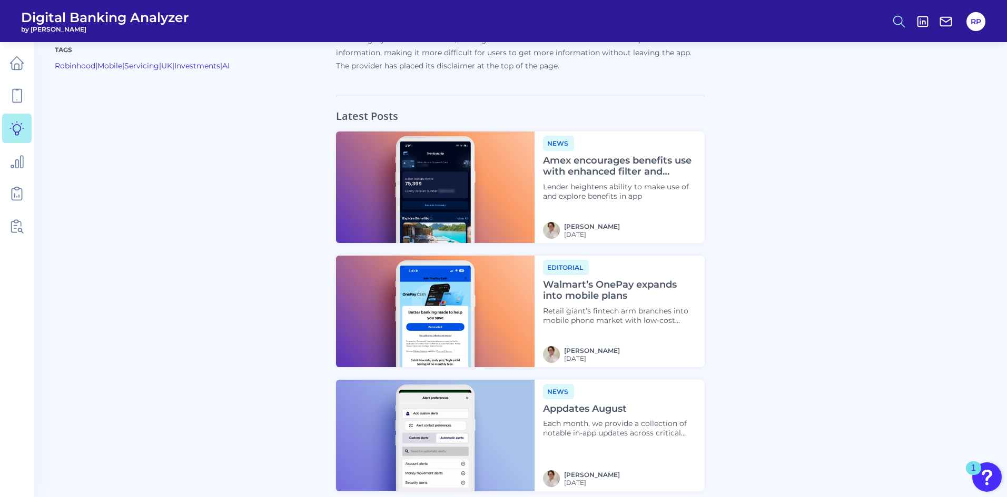
click at [326, 21] on icon at bounding box center [898, 21] width 15 height 15
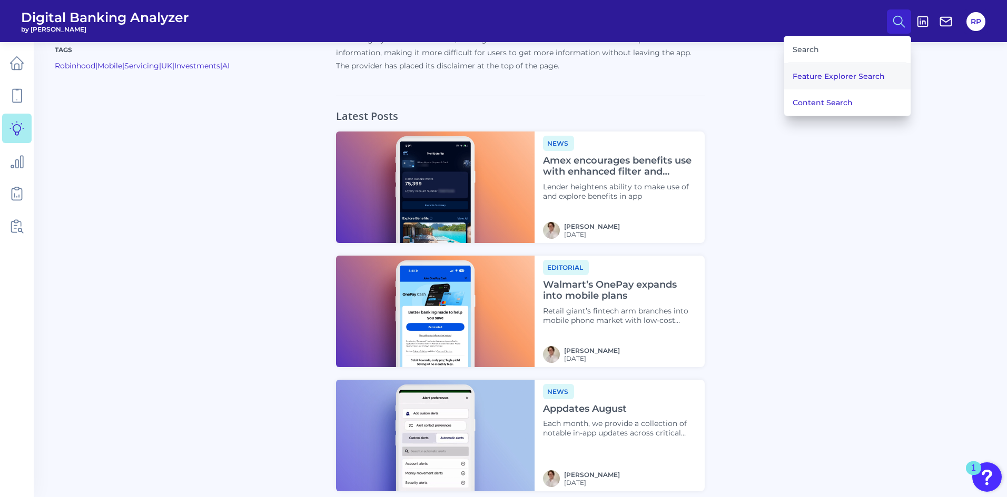
click at [326, 84] on button "Feature Explorer Search" at bounding box center [847, 76] width 126 height 26
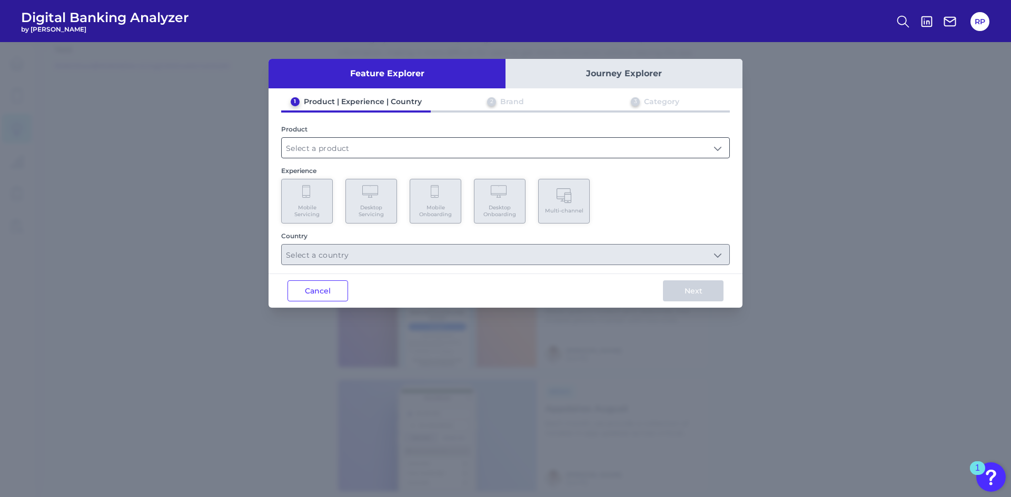
click at [326, 129] on input "text" at bounding box center [505, 148] width 447 height 20
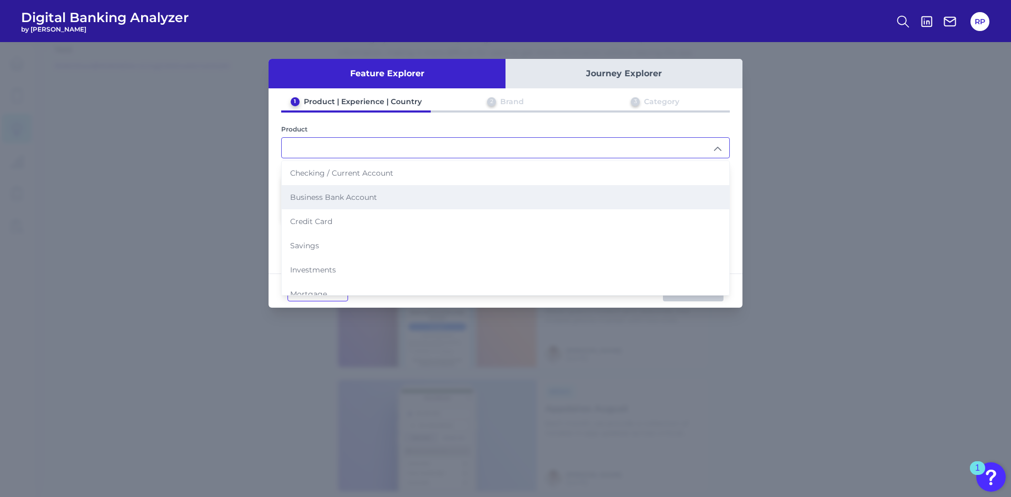
click at [326, 129] on li "Business Bank Account" at bounding box center [505, 197] width 447 height 24
type input "Business Bank Account"
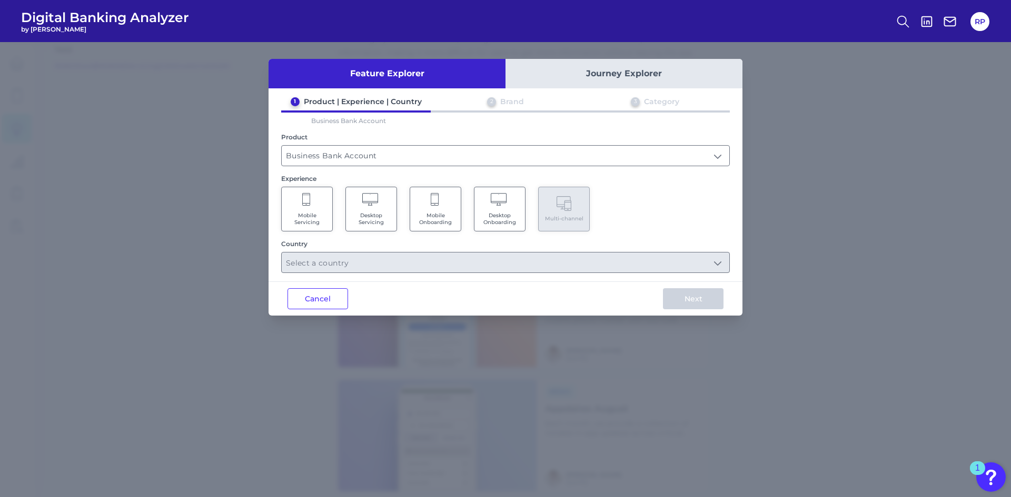
click at [324, 129] on span "Mobile Servicing" at bounding box center [307, 219] width 40 height 14
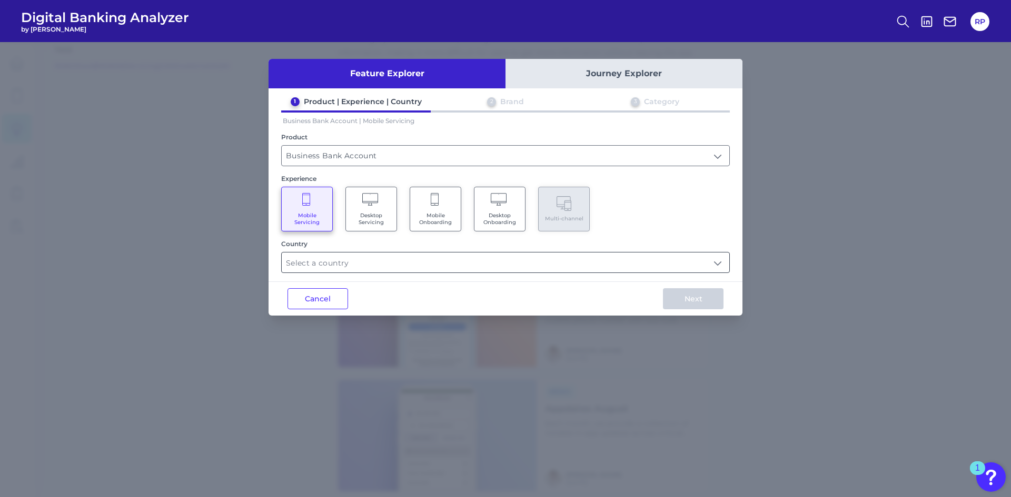
click at [326, 129] on input "text" at bounding box center [505, 263] width 447 height 20
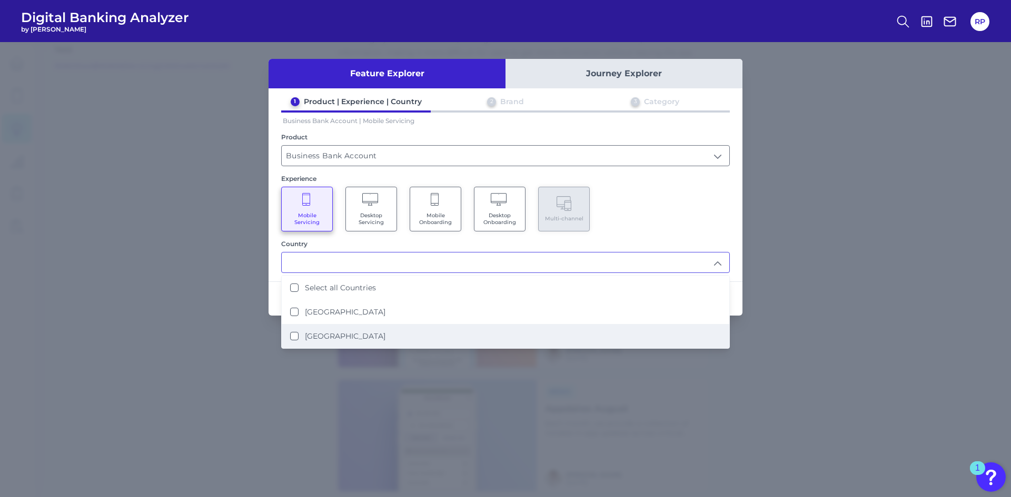
click at [326, 129] on li "[GEOGRAPHIC_DATA]" at bounding box center [505, 336] width 447 height 24
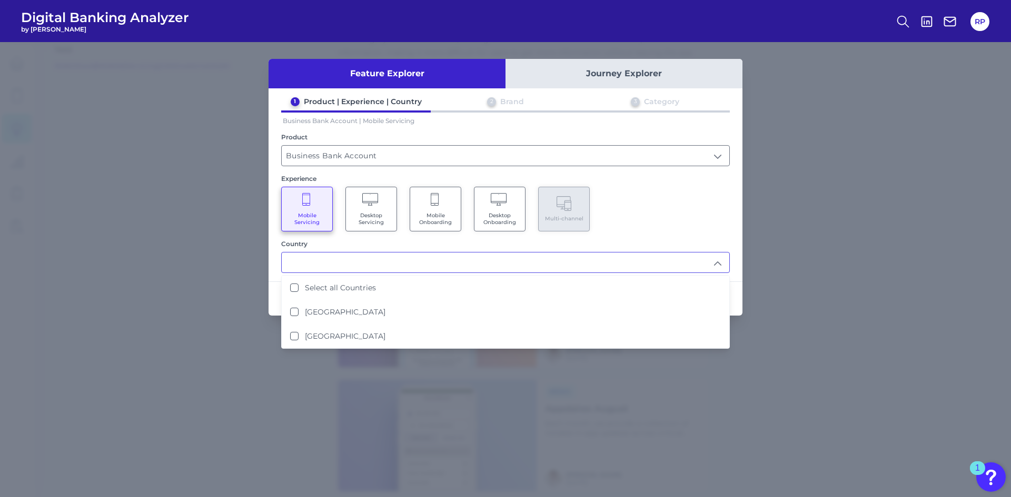
type input "[GEOGRAPHIC_DATA]"
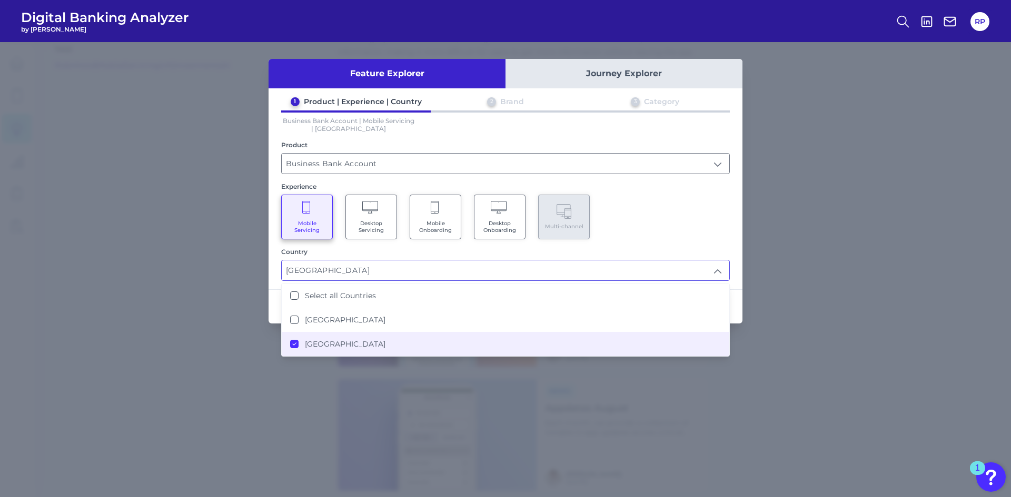
click at [326, 129] on div "Mobile Servicing Desktop Servicing Mobile Onboarding Desktop Onboarding Multi-c…" at bounding box center [505, 217] width 449 height 45
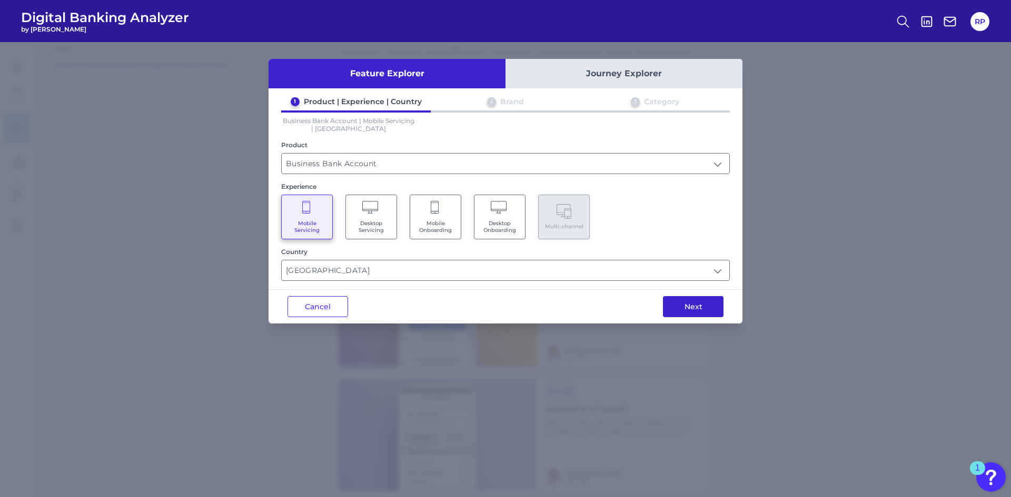
click at [326, 129] on button "Next" at bounding box center [693, 306] width 61 height 21
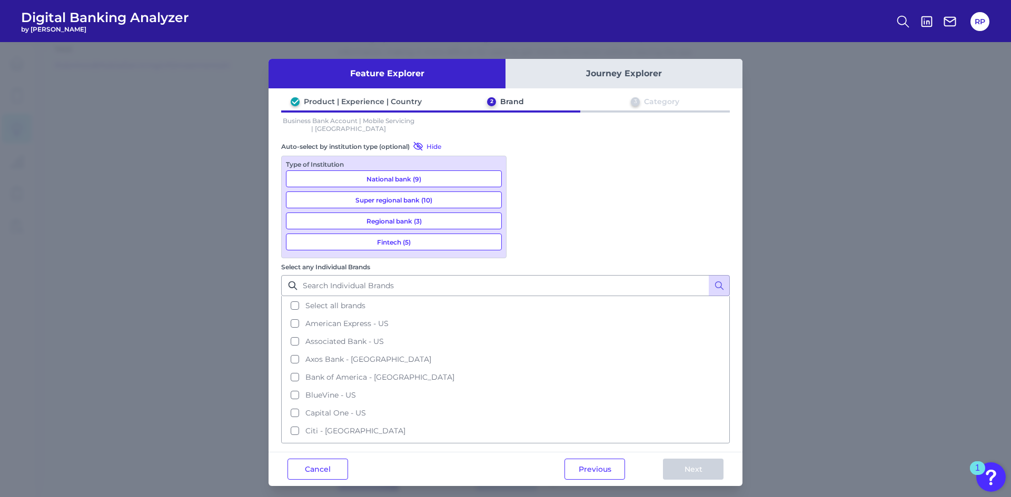
click at [326, 129] on button "Regional bank (3)" at bounding box center [394, 221] width 216 height 17
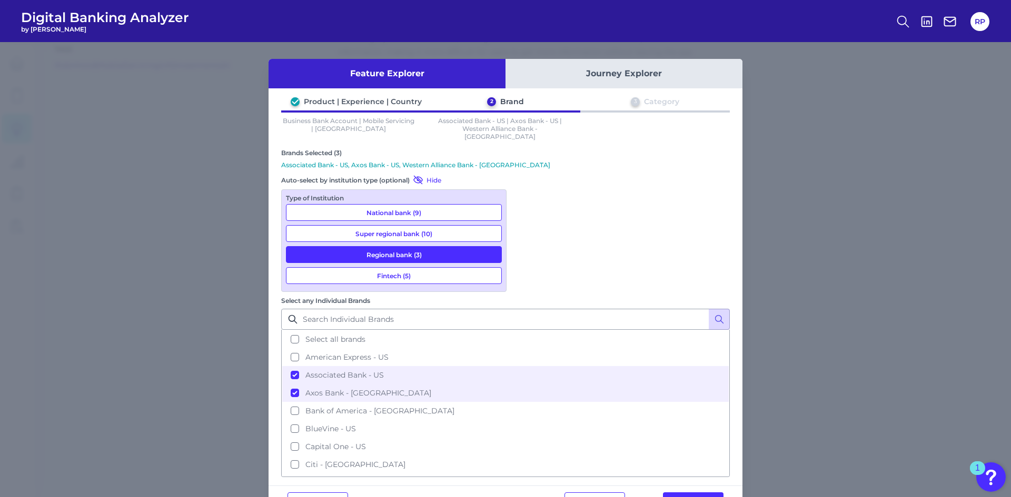
click at [326, 129] on button "Super regional bank (10)" at bounding box center [394, 233] width 216 height 17
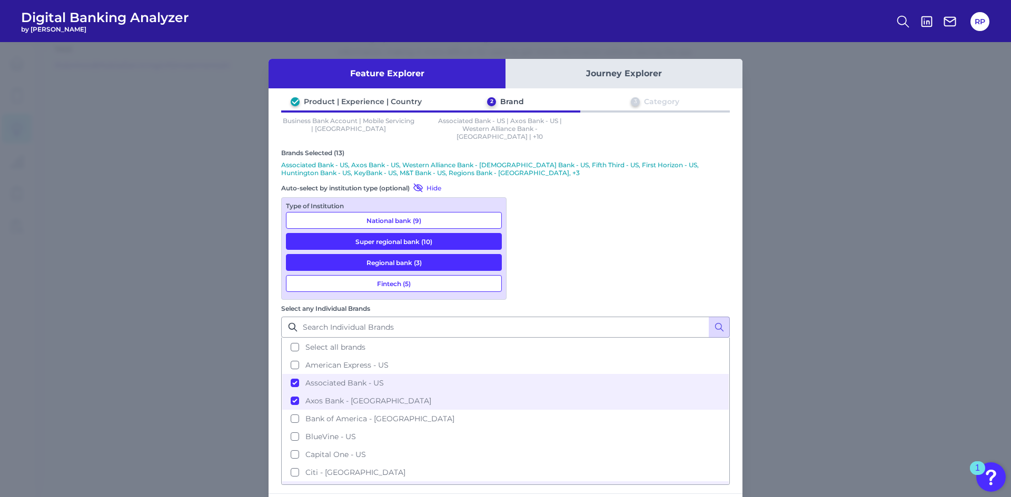
click at [326, 129] on button "National bank (9)" at bounding box center [394, 220] width 216 height 17
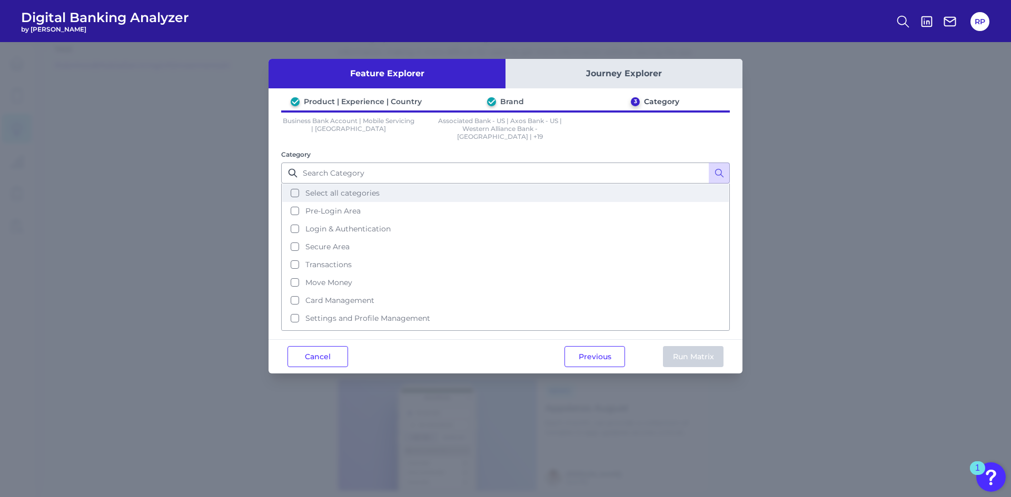
click at [323, 129] on span "Select all categories" at bounding box center [342, 192] width 74 height 9
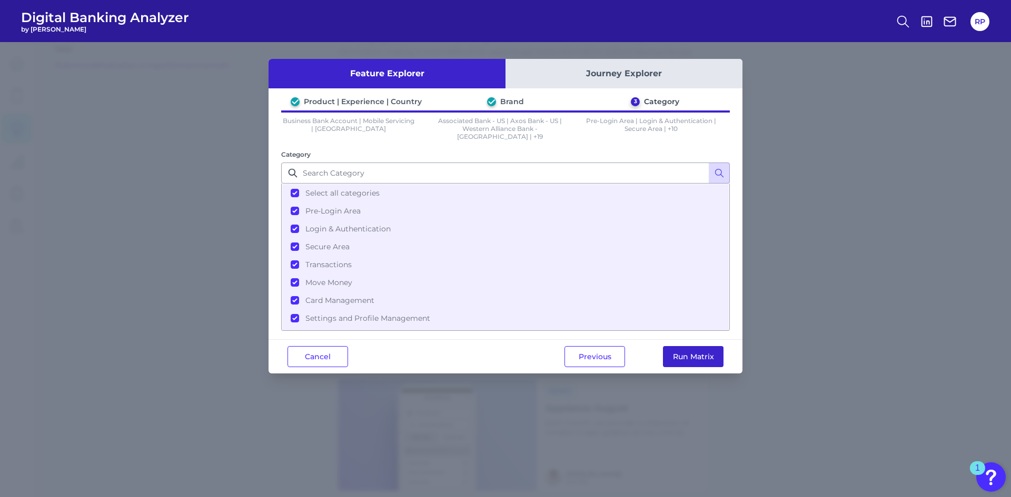
click at [326, 129] on button "Run Matrix" at bounding box center [693, 356] width 61 height 21
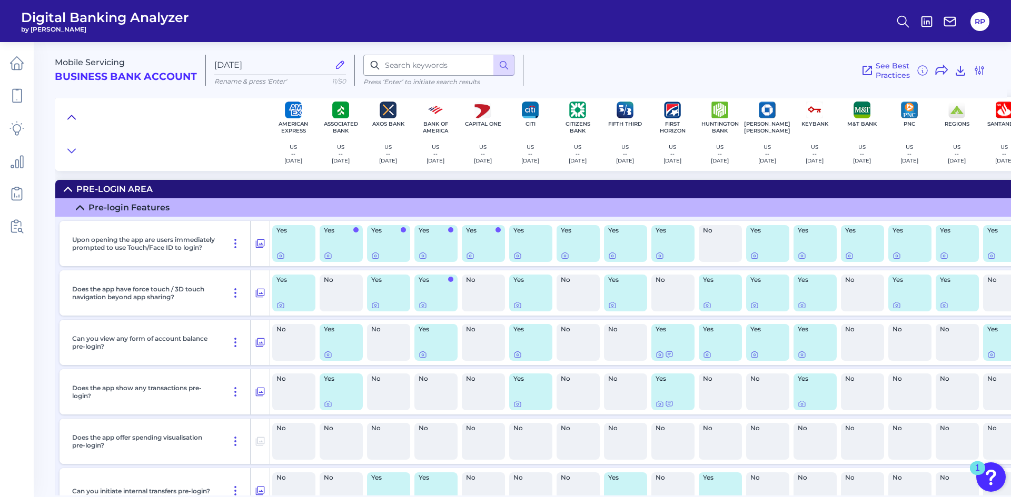
click at [74, 115] on icon at bounding box center [71, 117] width 8 height 11
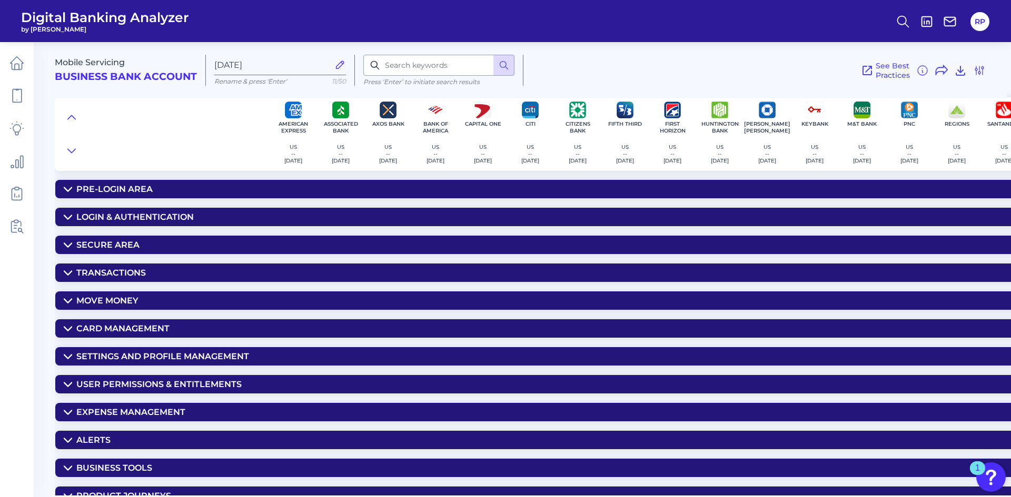
scroll to position [42, 0]
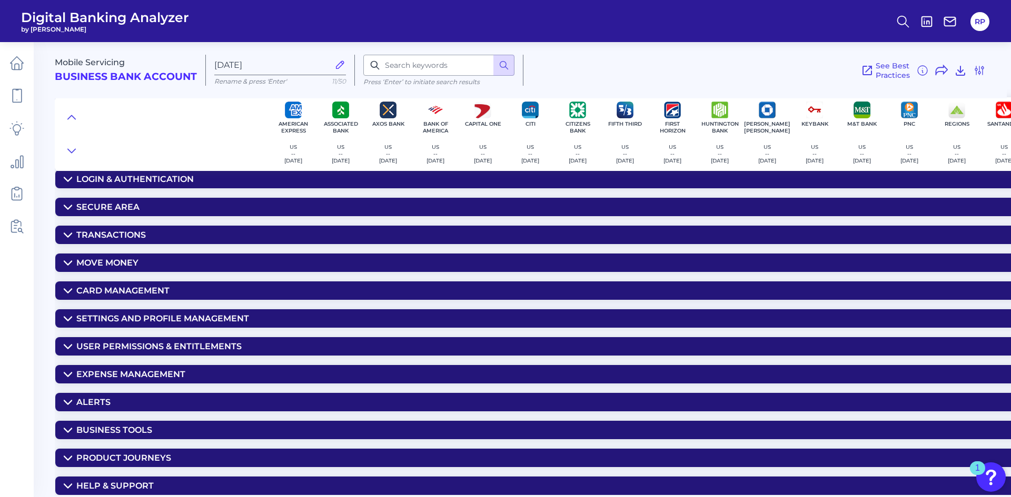
click at [130, 129] on summary "Move Money" at bounding box center [683, 263] width 1257 height 18
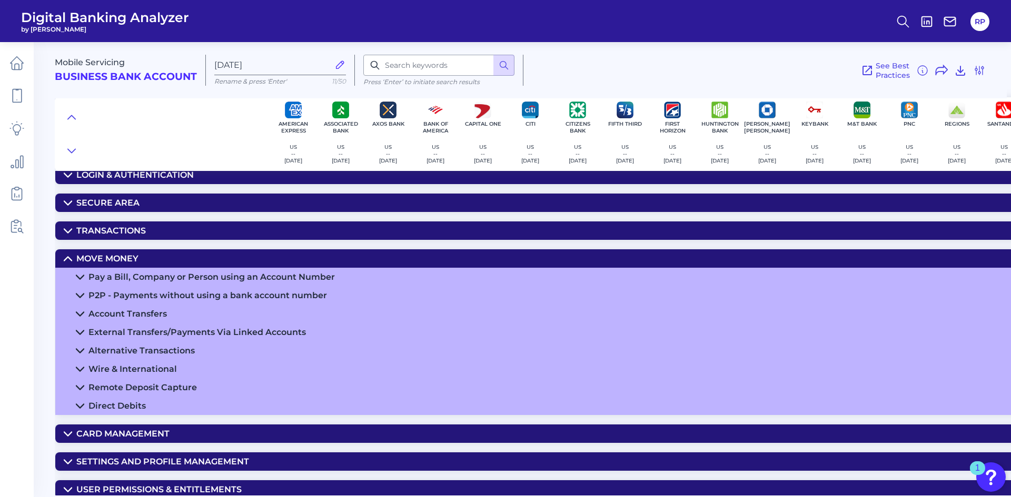
click at [135, 129] on div "Alternative Transactions" at bounding box center [141, 351] width 106 height 10
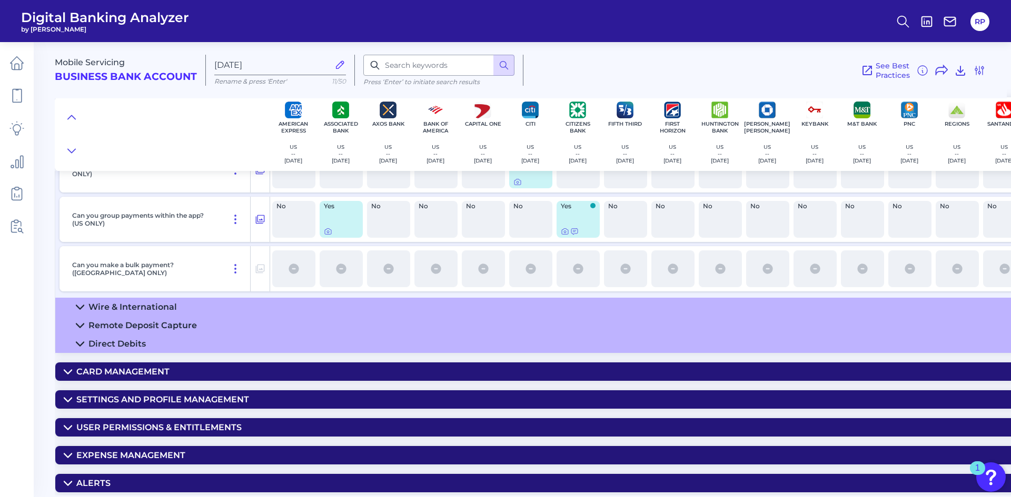
scroll to position [443, 0]
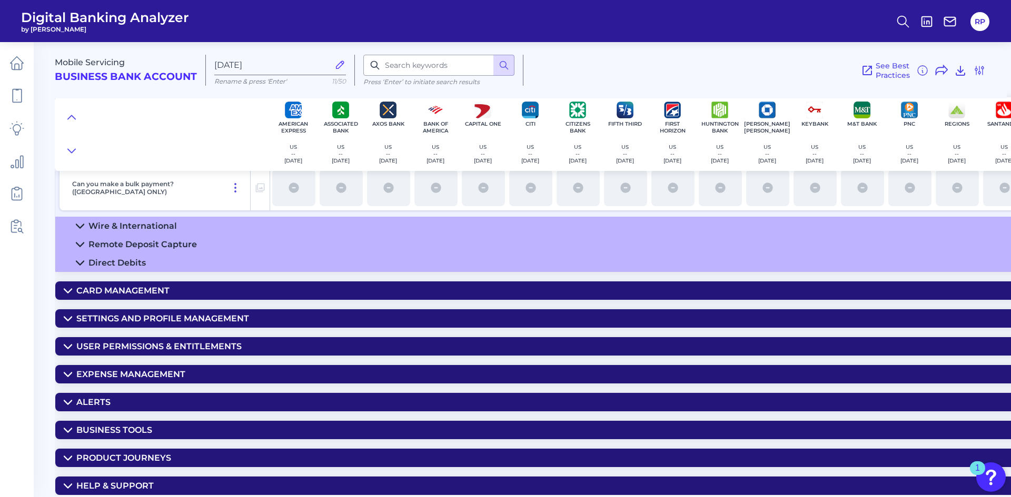
click at [226, 129] on summary "Card Management" at bounding box center [683, 291] width 1257 height 18
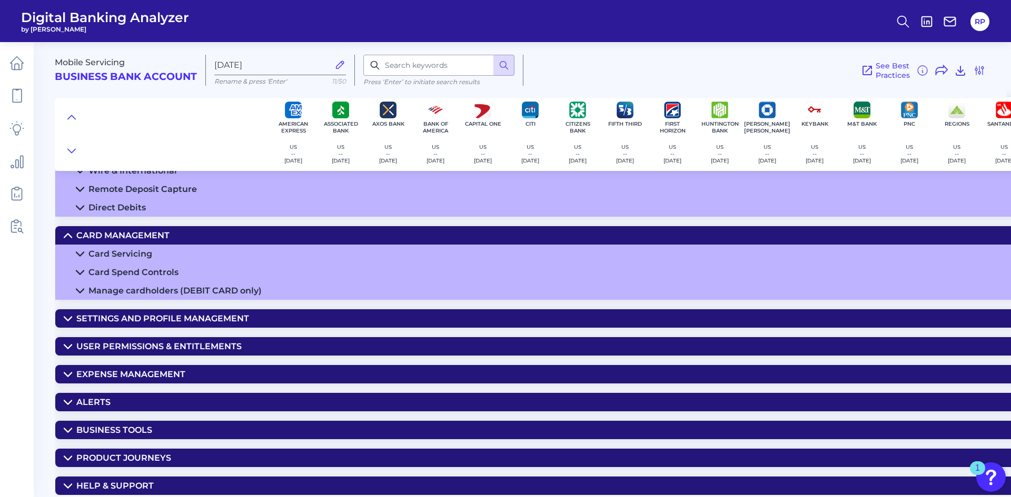
click at [208, 129] on div "Settings and Profile Management" at bounding box center [162, 319] width 173 height 10
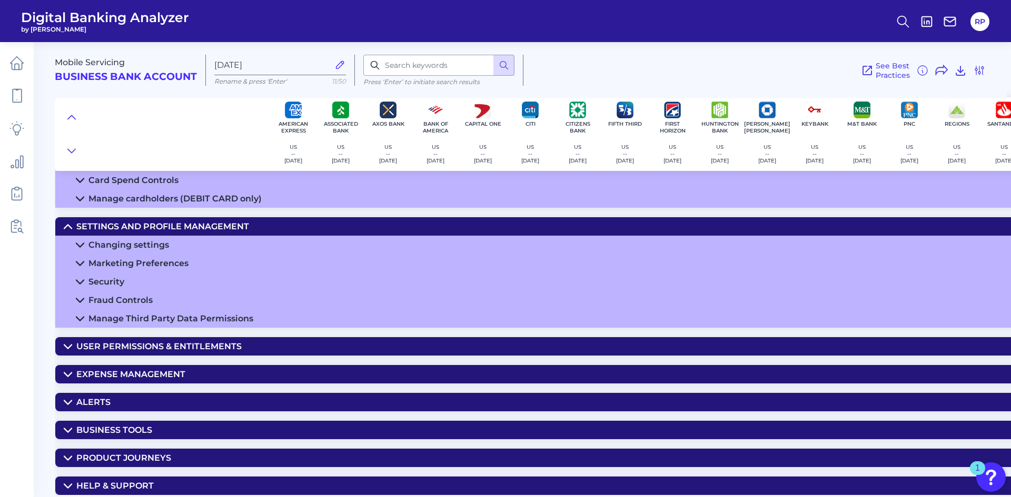
scroll to position [591, 0]
click at [176, 129] on summary "User Permissions & Entitlements" at bounding box center [683, 346] width 1257 height 18
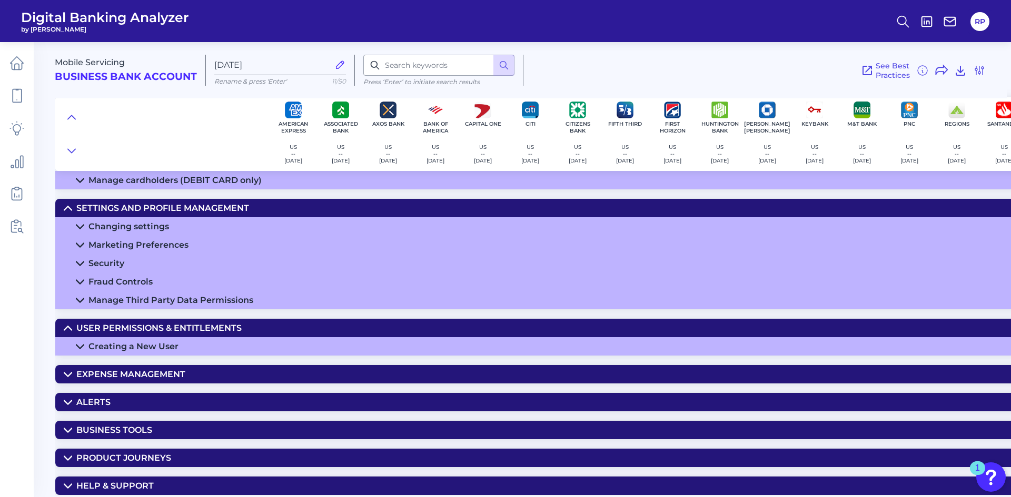
click at [181, 129] on div "Expense Management" at bounding box center [130, 375] width 109 height 10
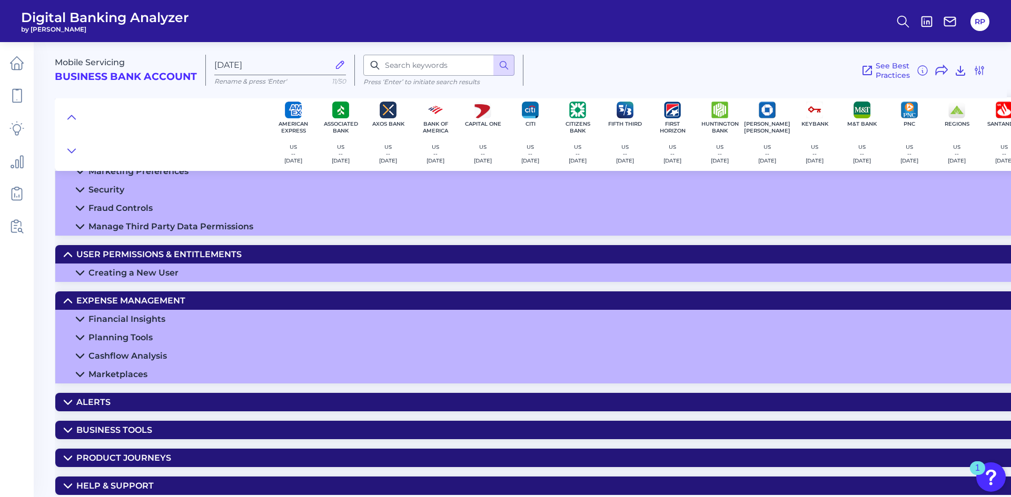
scroll to position [683, 0]
click at [165, 129] on div "Mobile Servicing Business Bank Account [DATE][FINANCIAL_ID] Rename & press 'Ent…" at bounding box center [533, 265] width 956 height 462
click at [159, 129] on summary "Business Tools" at bounding box center [683, 430] width 1257 height 18
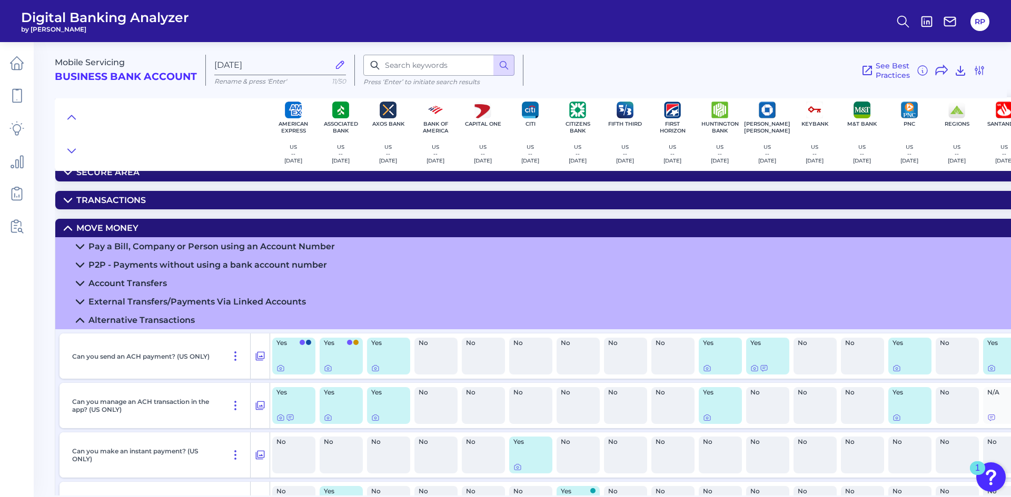
scroll to position [0, 0]
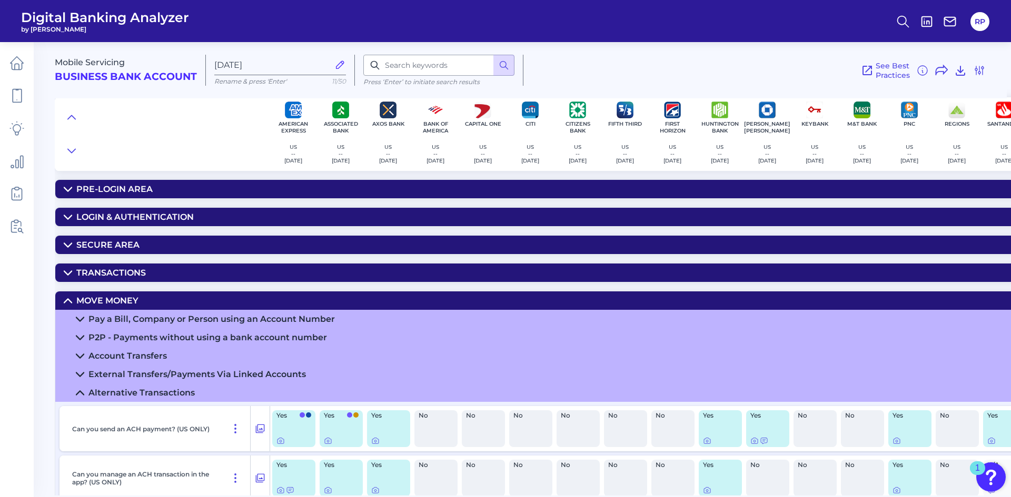
click at [135, 129] on summary "Transactions" at bounding box center [683, 273] width 1257 height 18
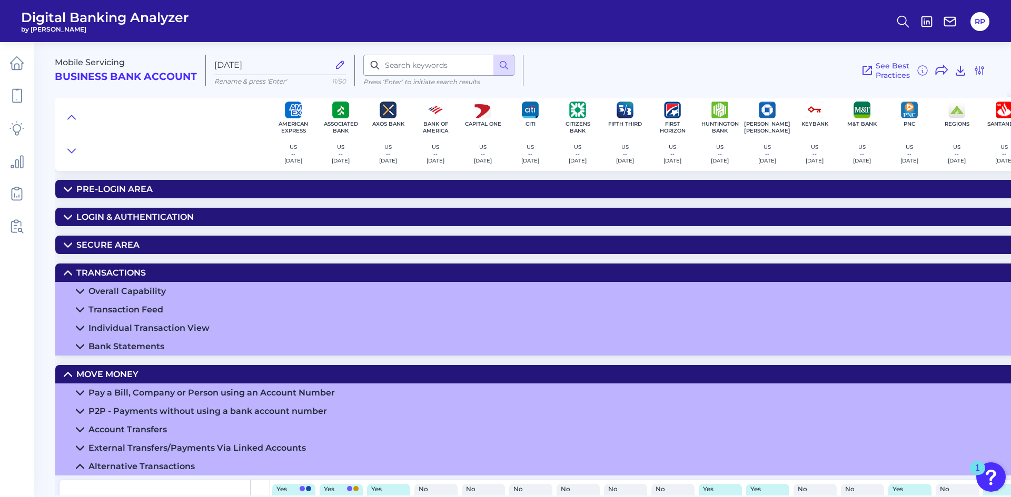
click at [318, 129] on summary "Secure Area" at bounding box center [683, 245] width 1257 height 18
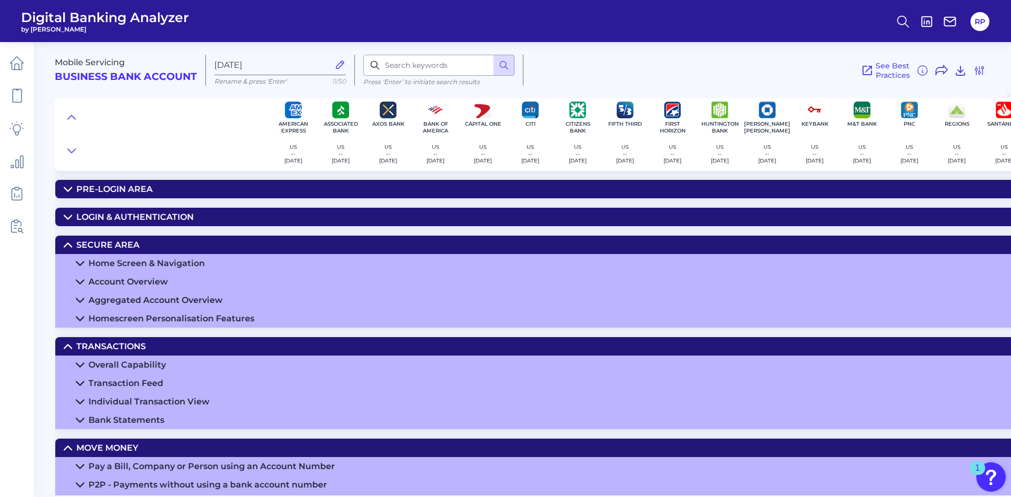
click at [128, 129] on div "Home Screen & Navigation" at bounding box center [146, 263] width 116 height 10
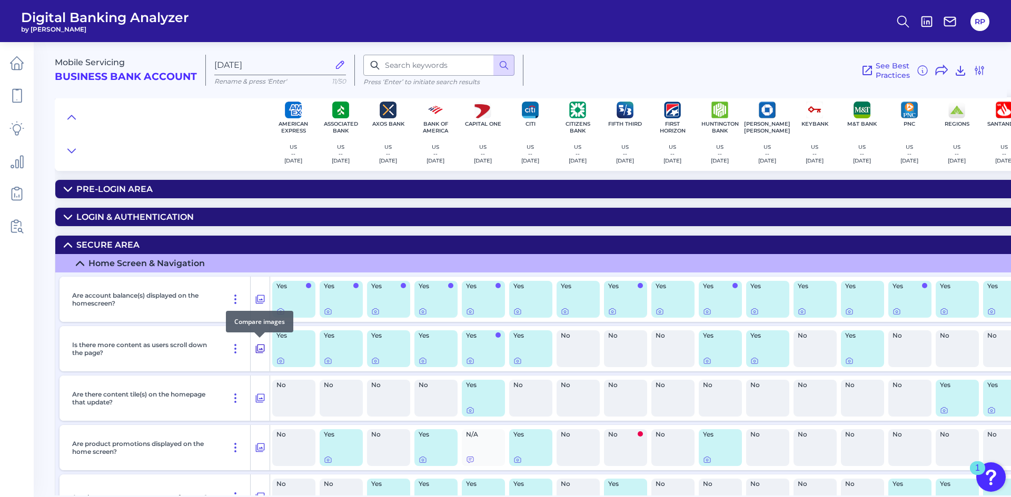
click at [256, 129] on icon at bounding box center [260, 349] width 9 height 9
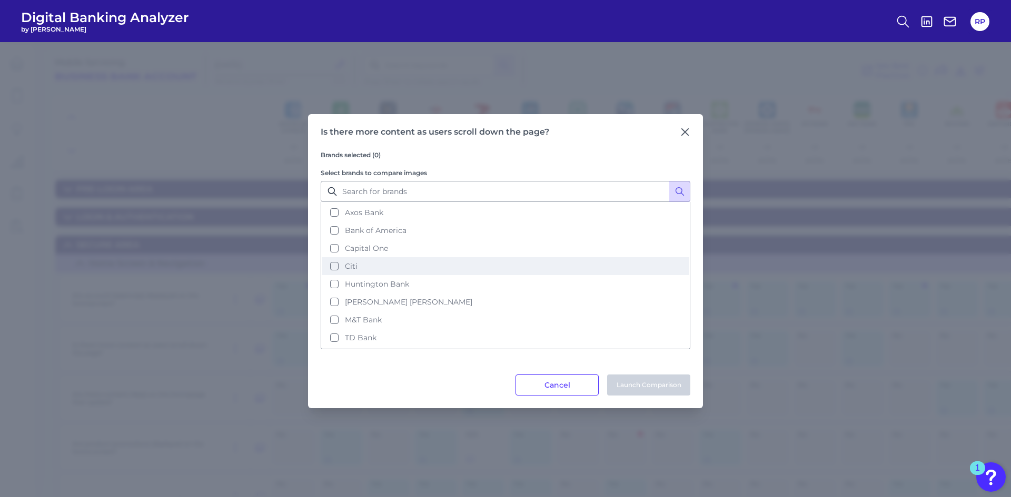
scroll to position [105, 0]
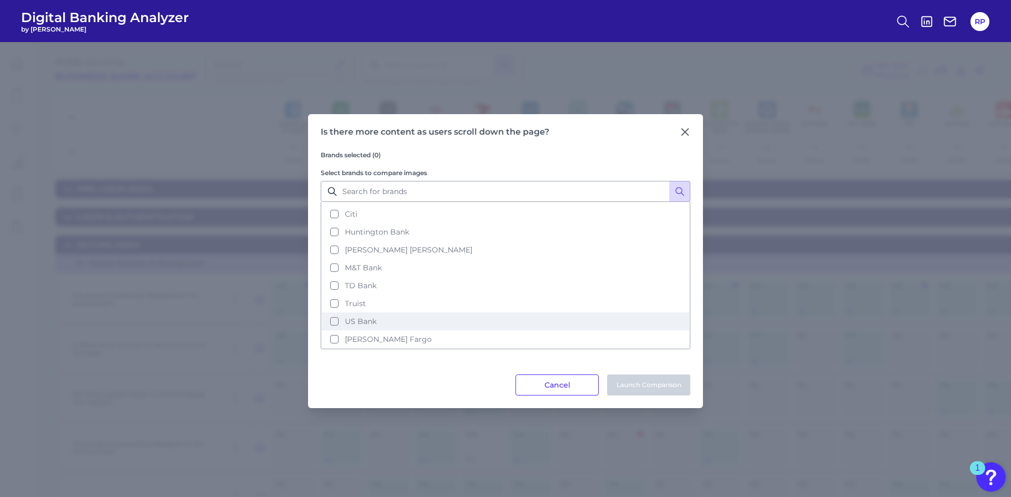
click at [326, 129] on span "US Bank" at bounding box center [361, 321] width 32 height 9
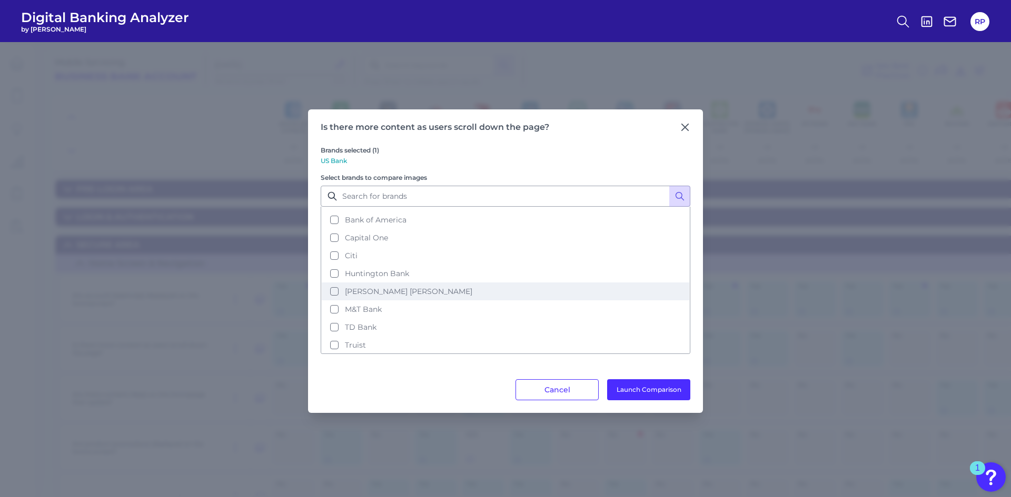
scroll to position [52, 0]
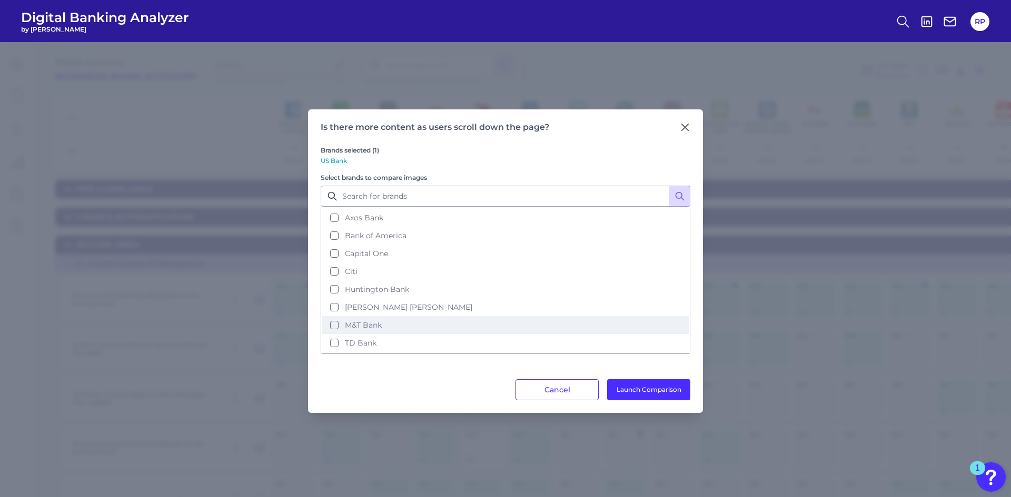
click at [326, 129] on button "M&T Bank" at bounding box center [505, 325] width 367 height 18
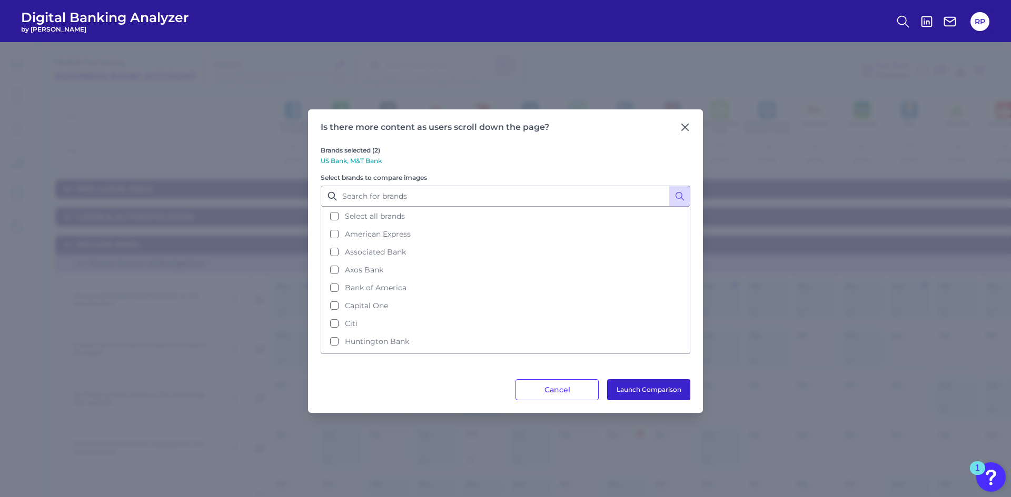
click at [326, 129] on button "Launch Comparison" at bounding box center [648, 390] width 83 height 21
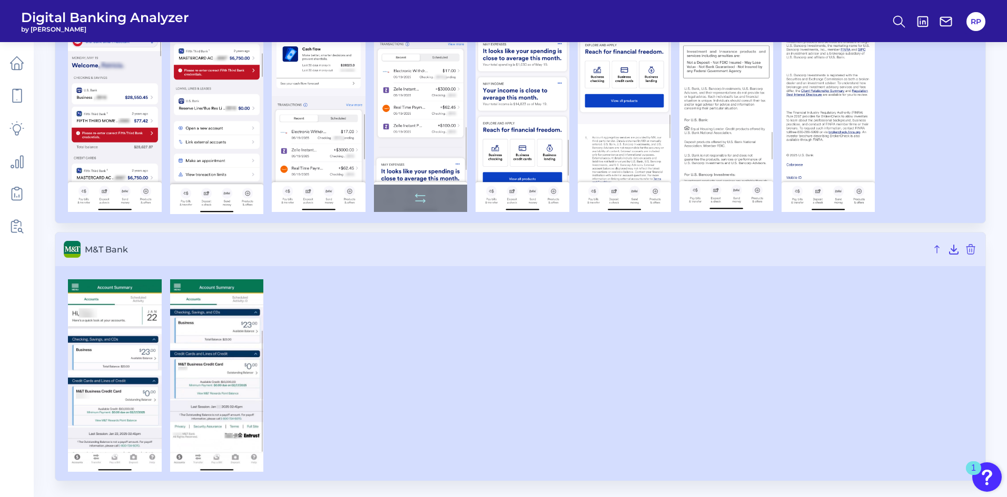
scroll to position [35, 0]
